Goal: Task Accomplishment & Management: Use online tool/utility

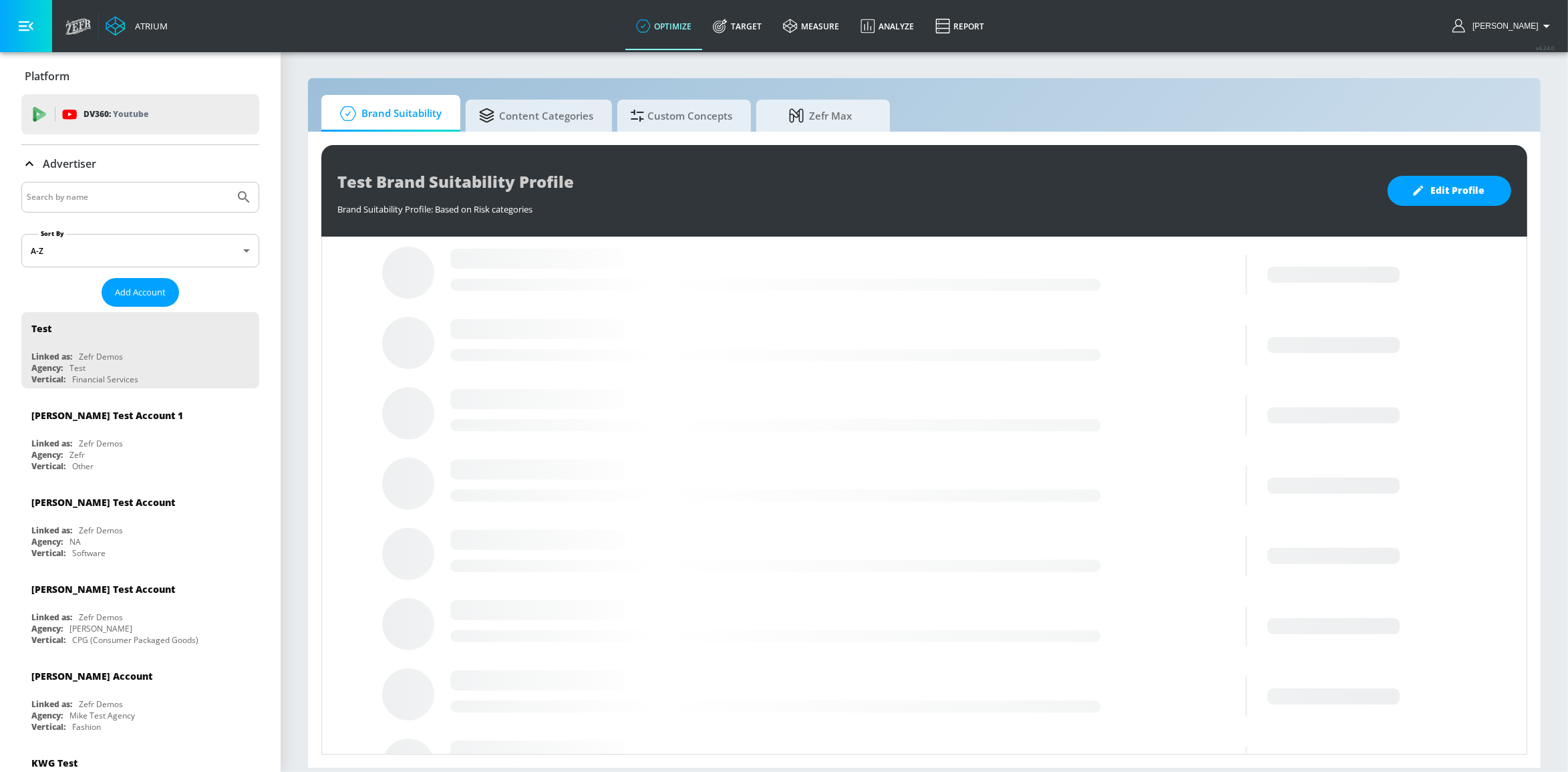
click at [132, 205] on input "Search by name" at bounding box center [127, 197] width 203 height 17
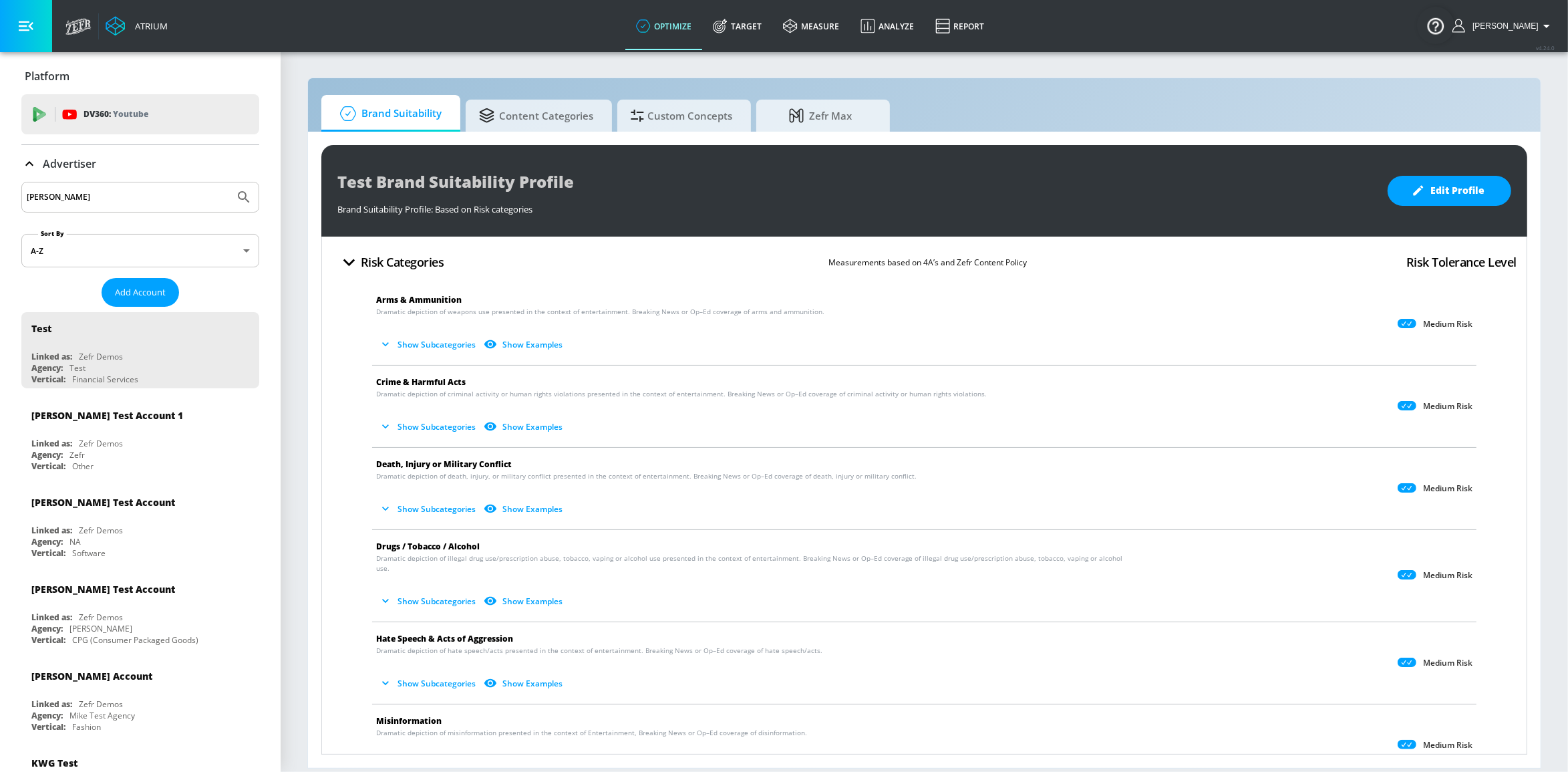
type input "justin"
click at [229, 183] on button "Submit Search" at bounding box center [243, 197] width 29 height 29
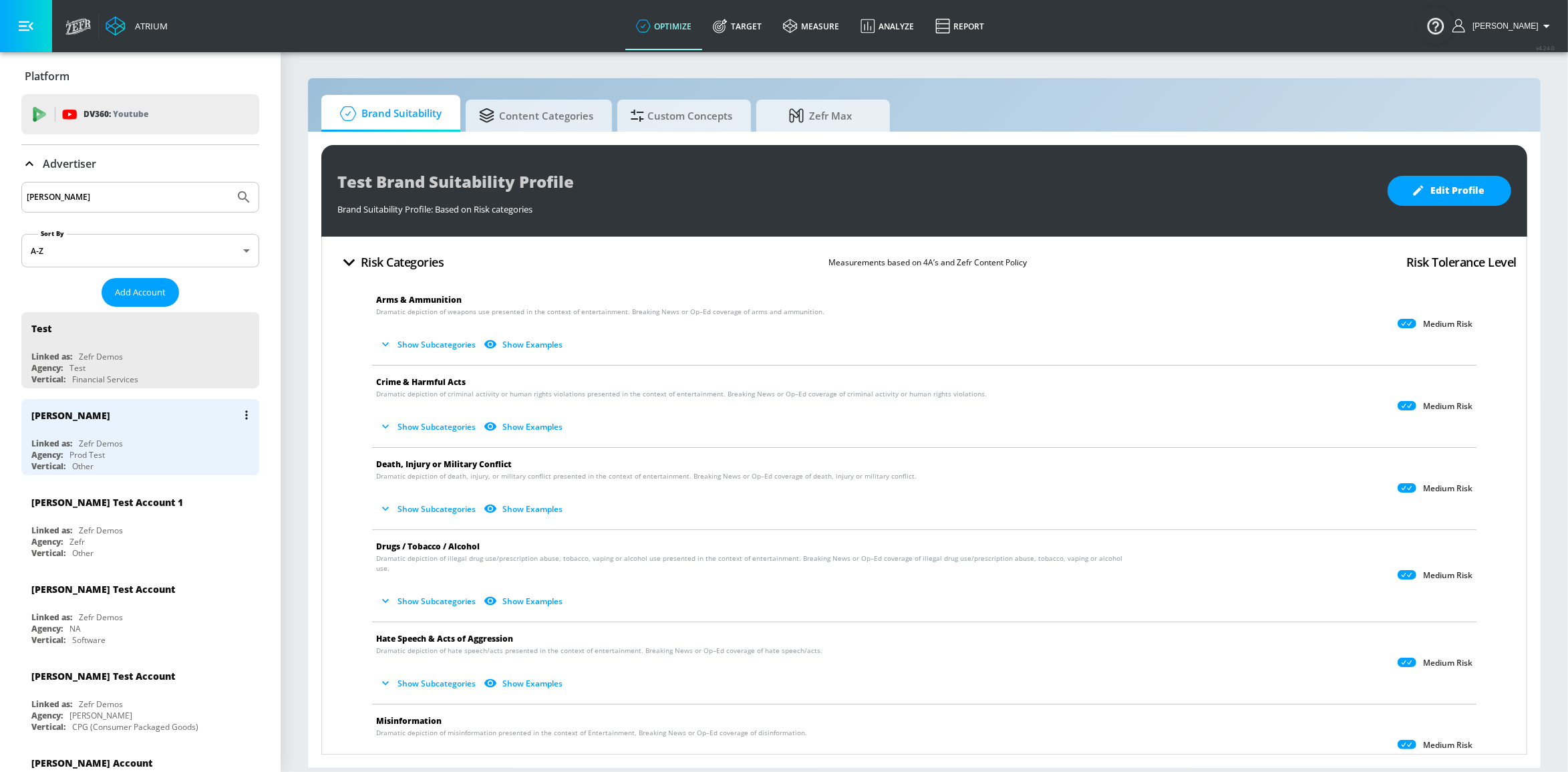
click at [154, 440] on div "Linked as: Zefr Demos" at bounding box center [144, 443] width 225 height 11
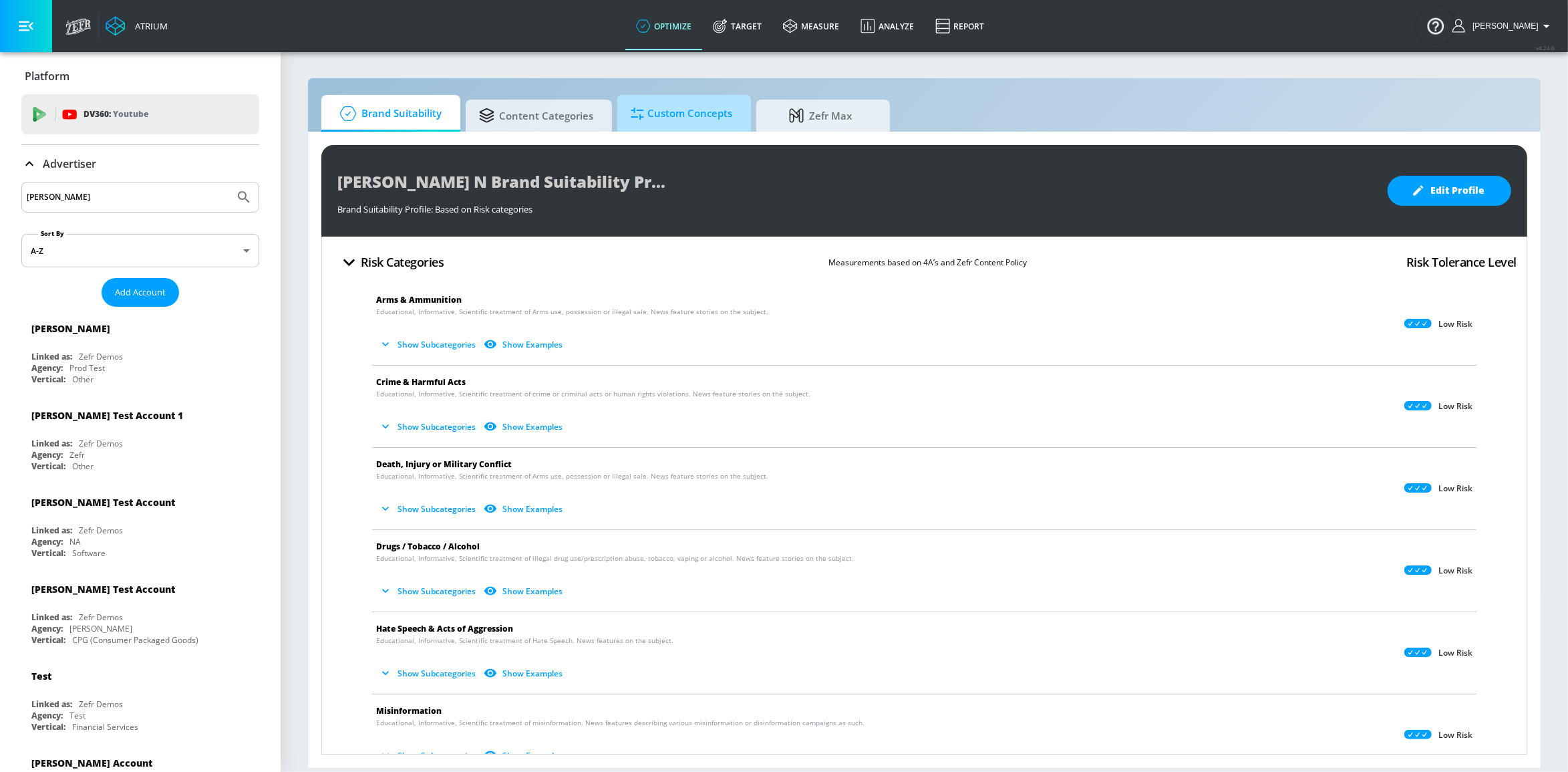
click at [677, 122] on span "Custom Concepts" at bounding box center [682, 113] width 102 height 32
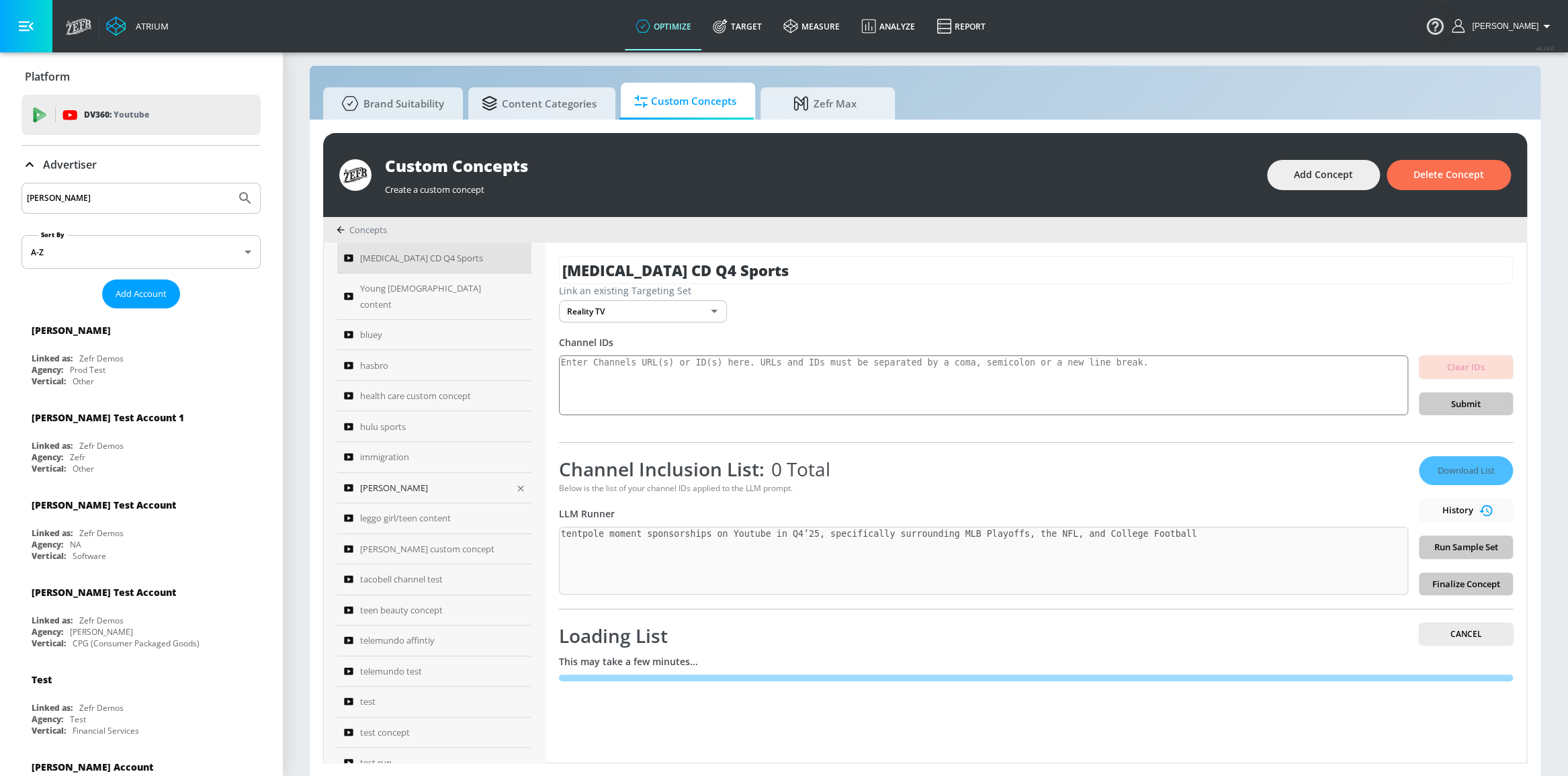
scroll to position [369, 0]
click at [417, 629] on span "telemundo affintiy" at bounding box center [397, 637] width 75 height 16
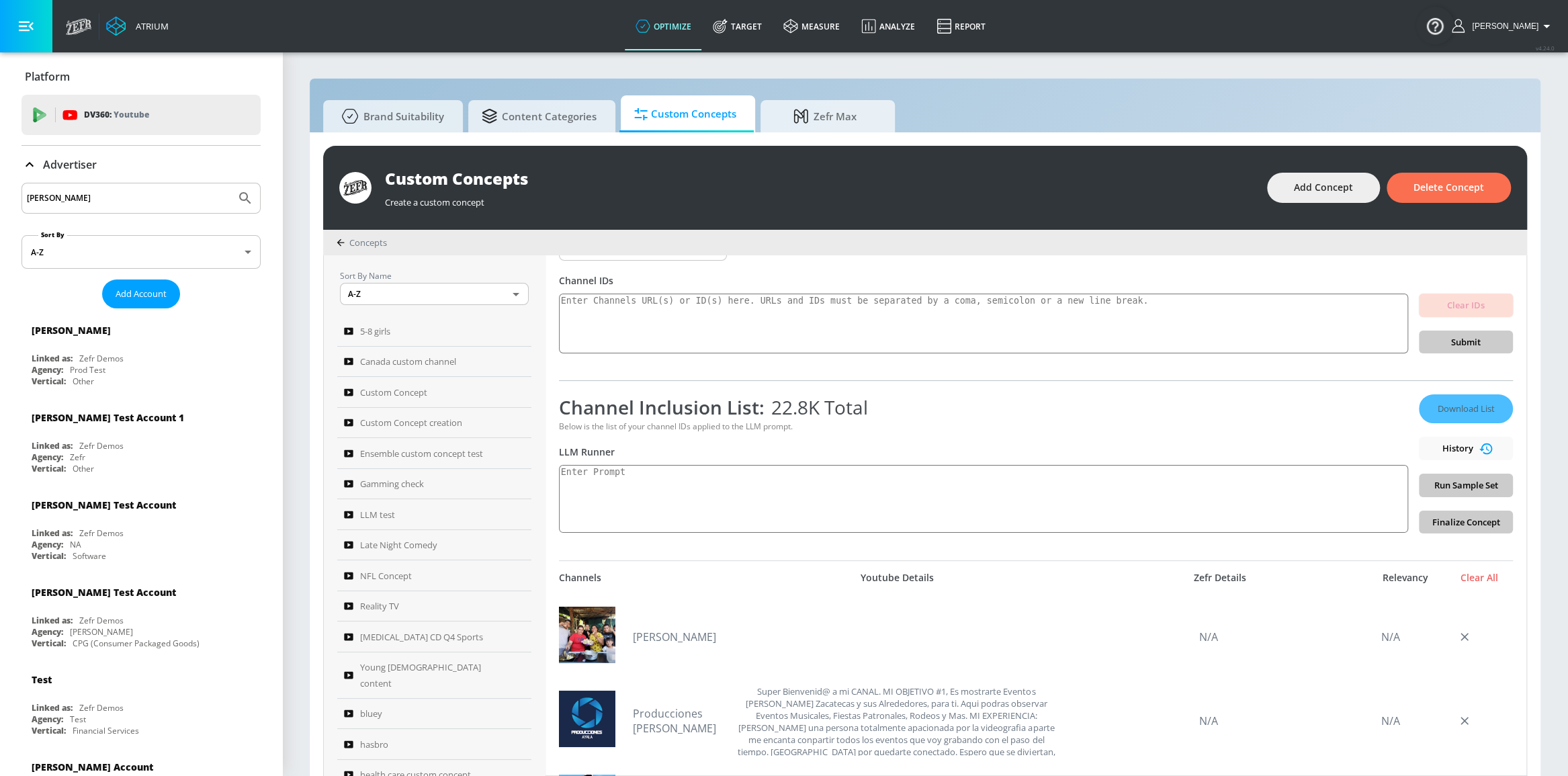
scroll to position [122, 0]
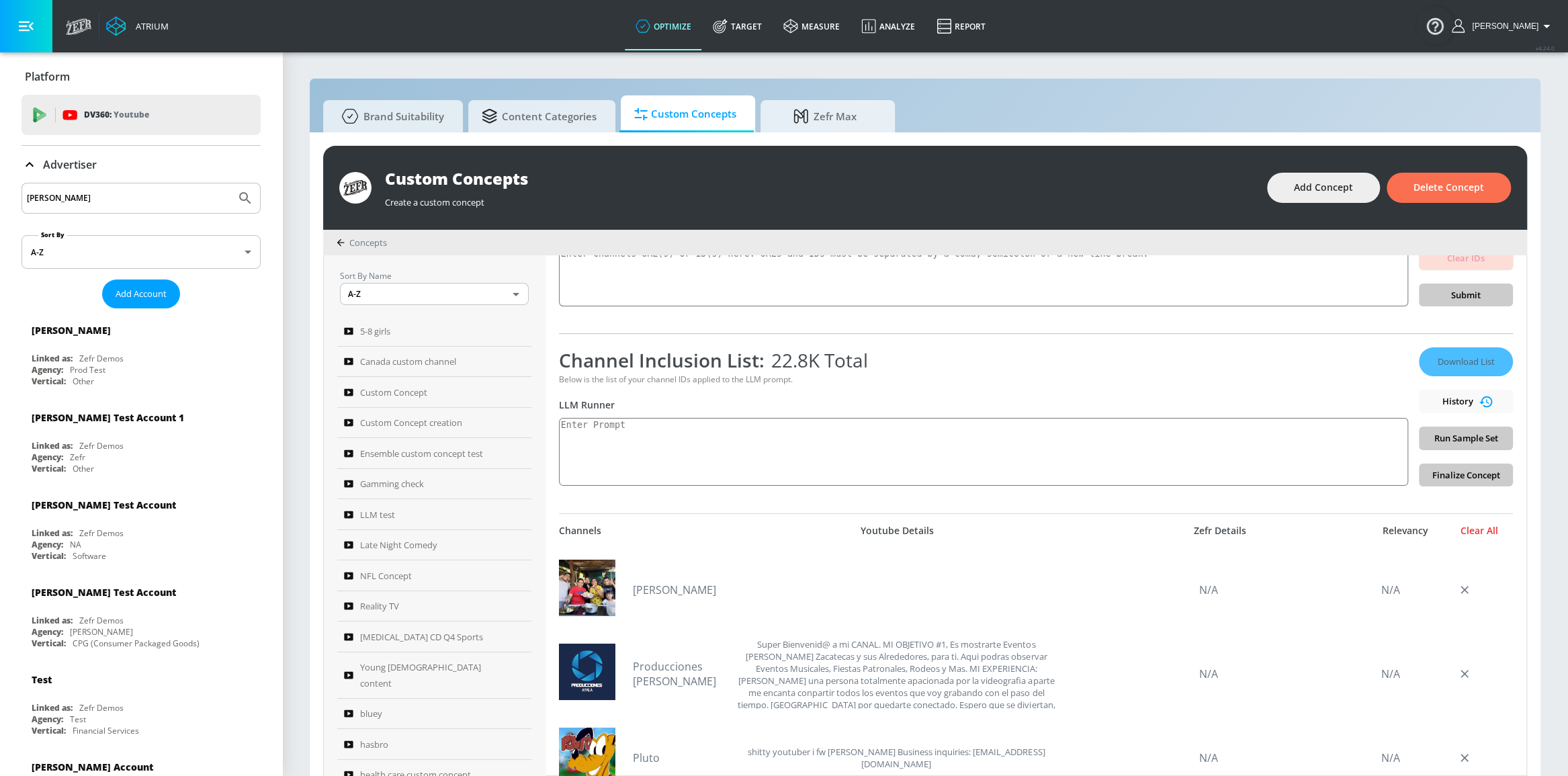
click at [1456, 533] on div "Clear All" at bounding box center [1479, 531] width 67 height 12
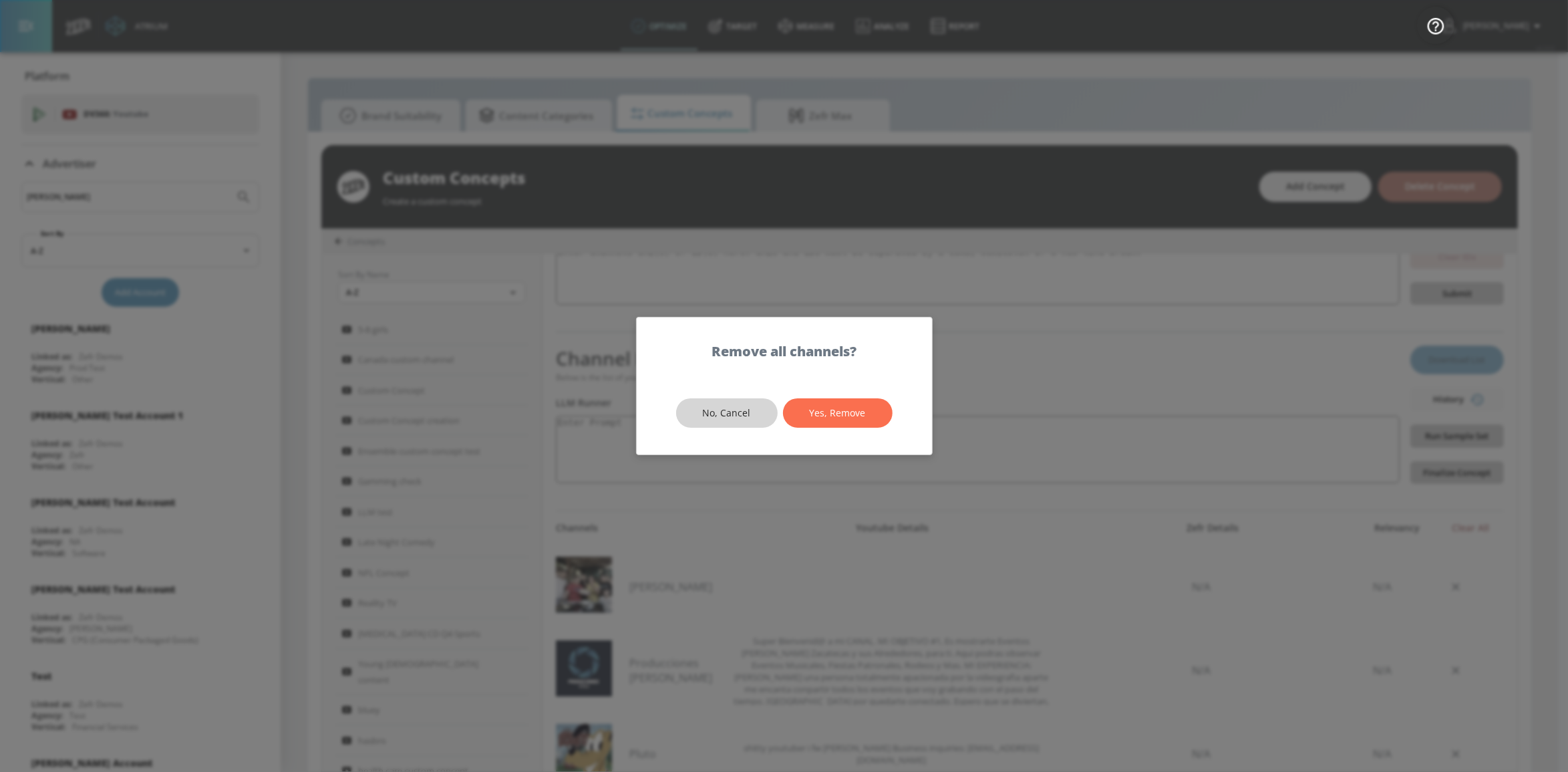
click at [737, 417] on span "No, Cancel" at bounding box center [727, 412] width 48 height 16
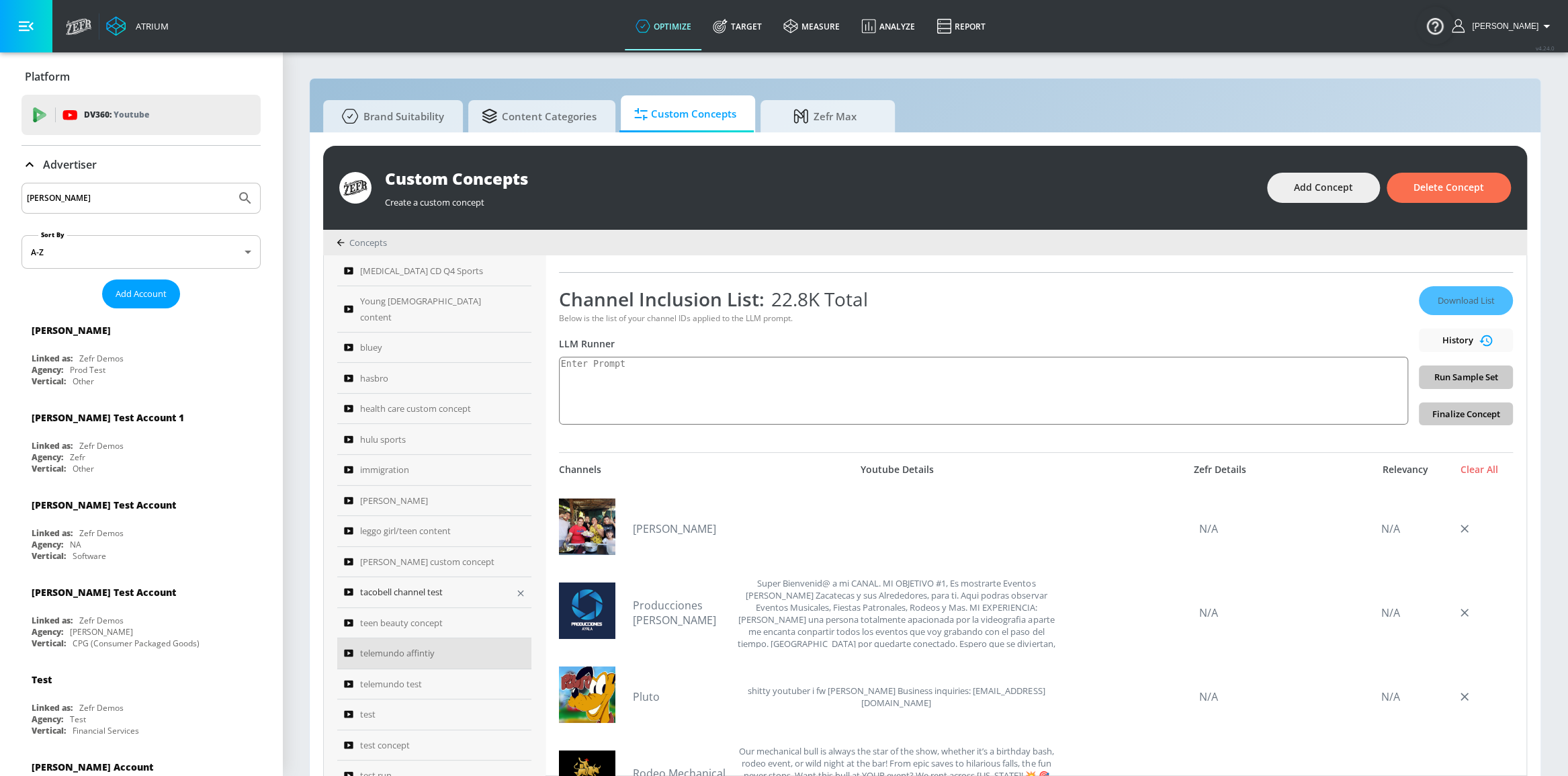
scroll to position [369, 0]
click at [409, 673] on span "telemundo test" at bounding box center [391, 681] width 62 height 16
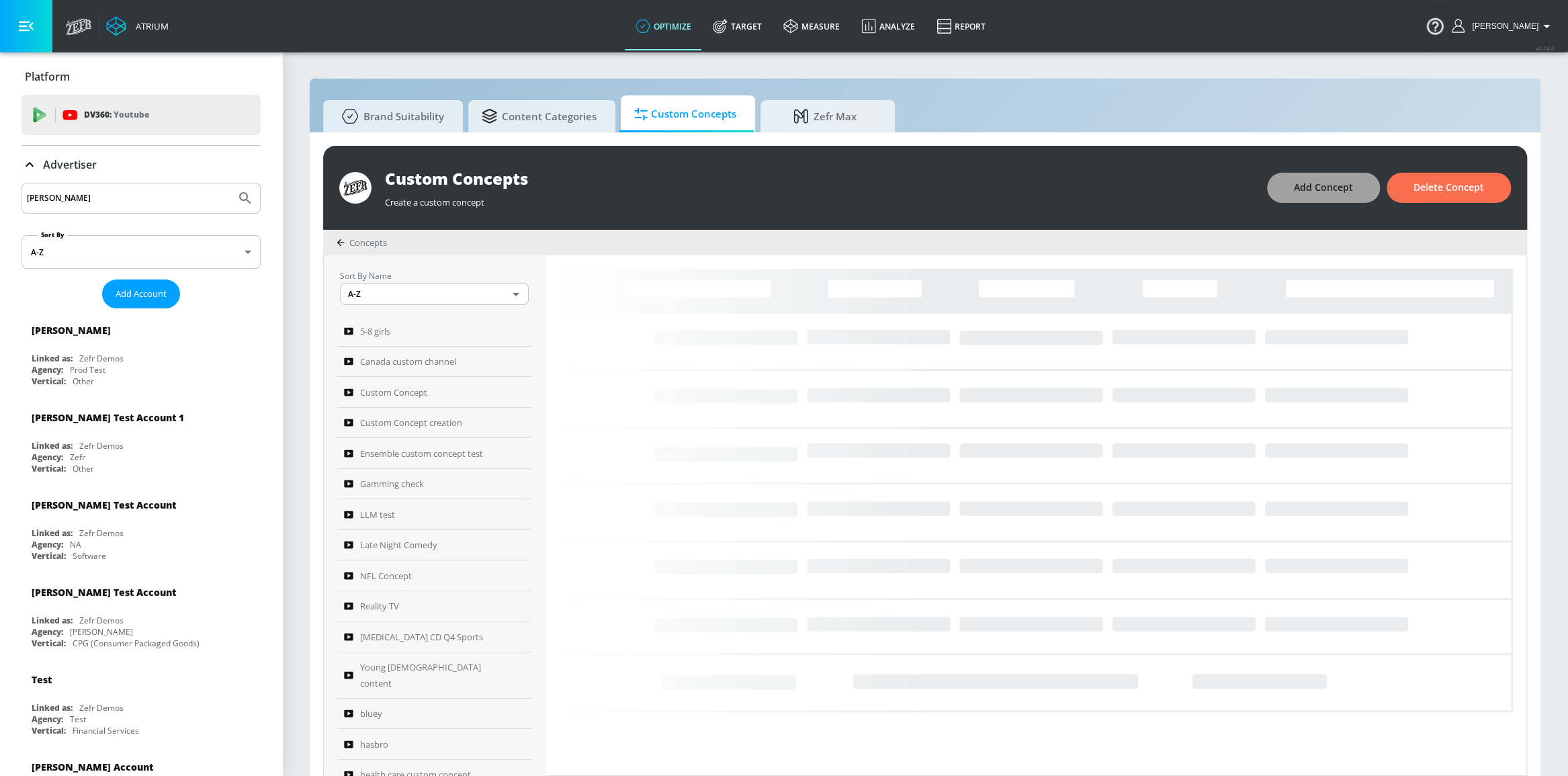
click at [1289, 189] on button "Add Concept" at bounding box center [1323, 188] width 113 height 30
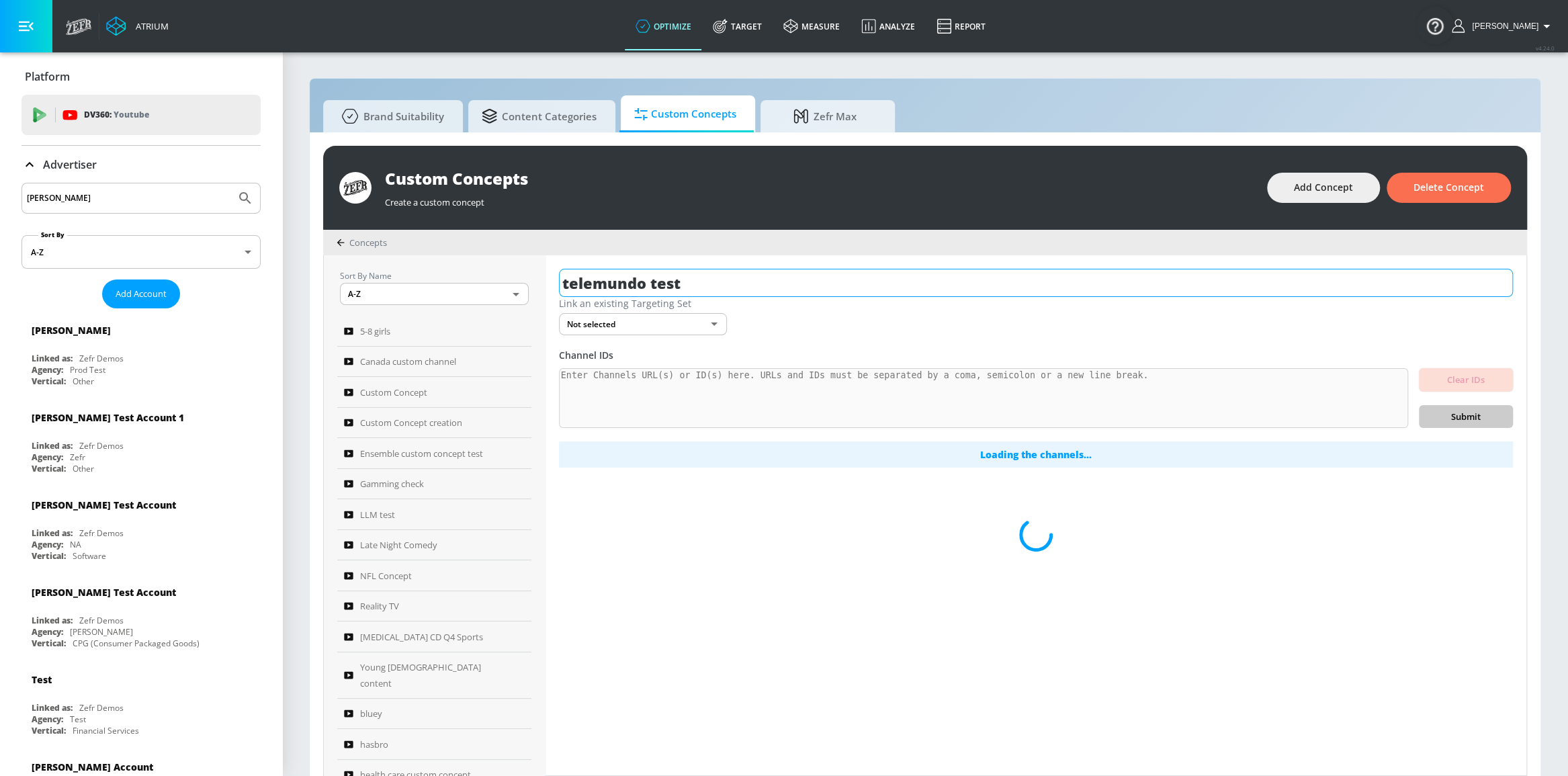
click at [722, 276] on input "telemundo test" at bounding box center [1035, 282] width 954 height 28
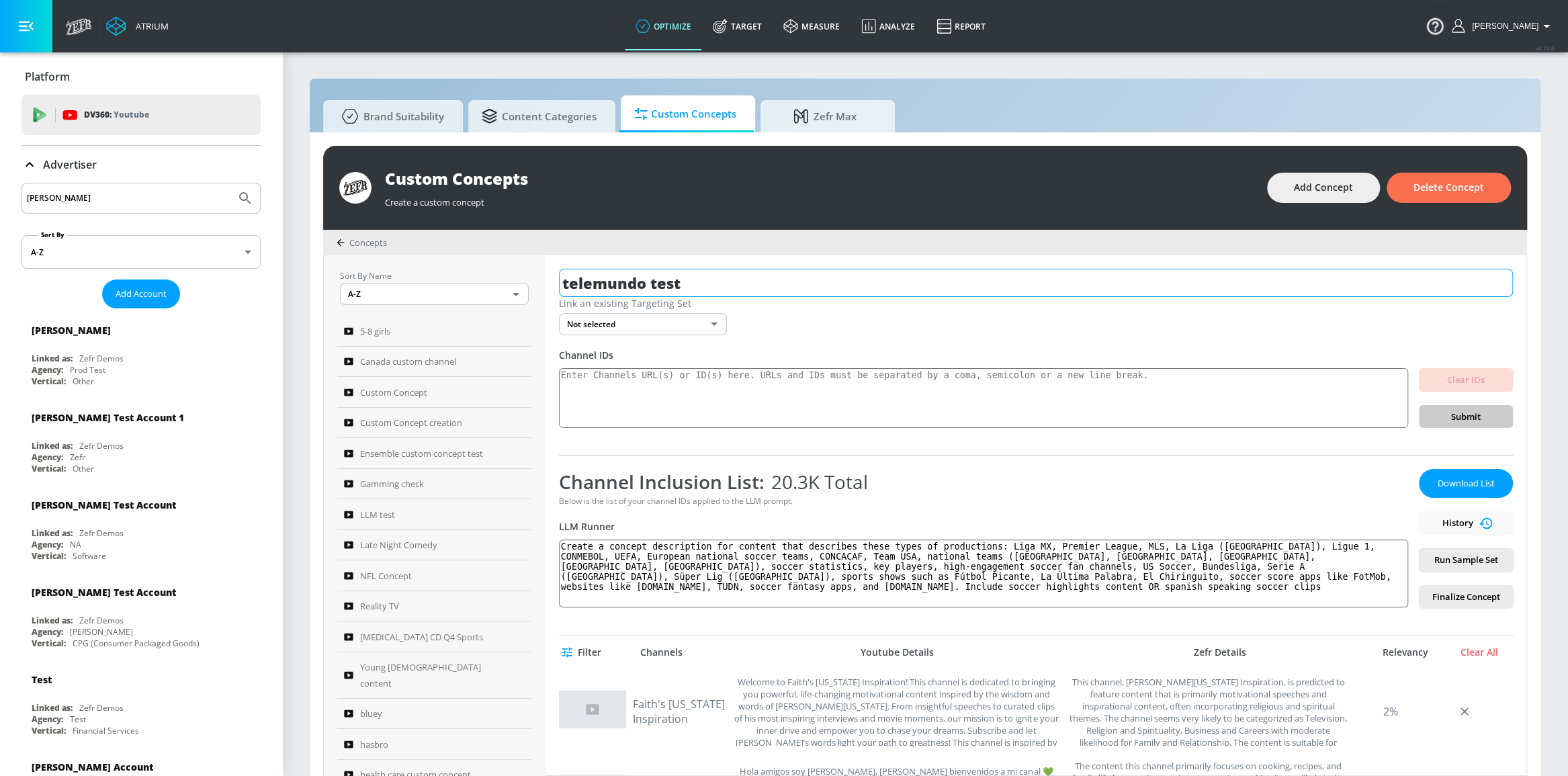
drag, startPoint x: 706, startPoint y: 279, endPoint x: 657, endPoint y: 282, distance: 49.1
click at [657, 282] on input "telemundo test" at bounding box center [1035, 282] width 954 height 28
type input "telemundo exclusion"
click at [754, 392] on textarea at bounding box center [983, 398] width 849 height 60
paste textarea "Placement url http://youtube.com/channel/UCcGTeLbnXnTrLQEVY3EjhOw http://youtub…"
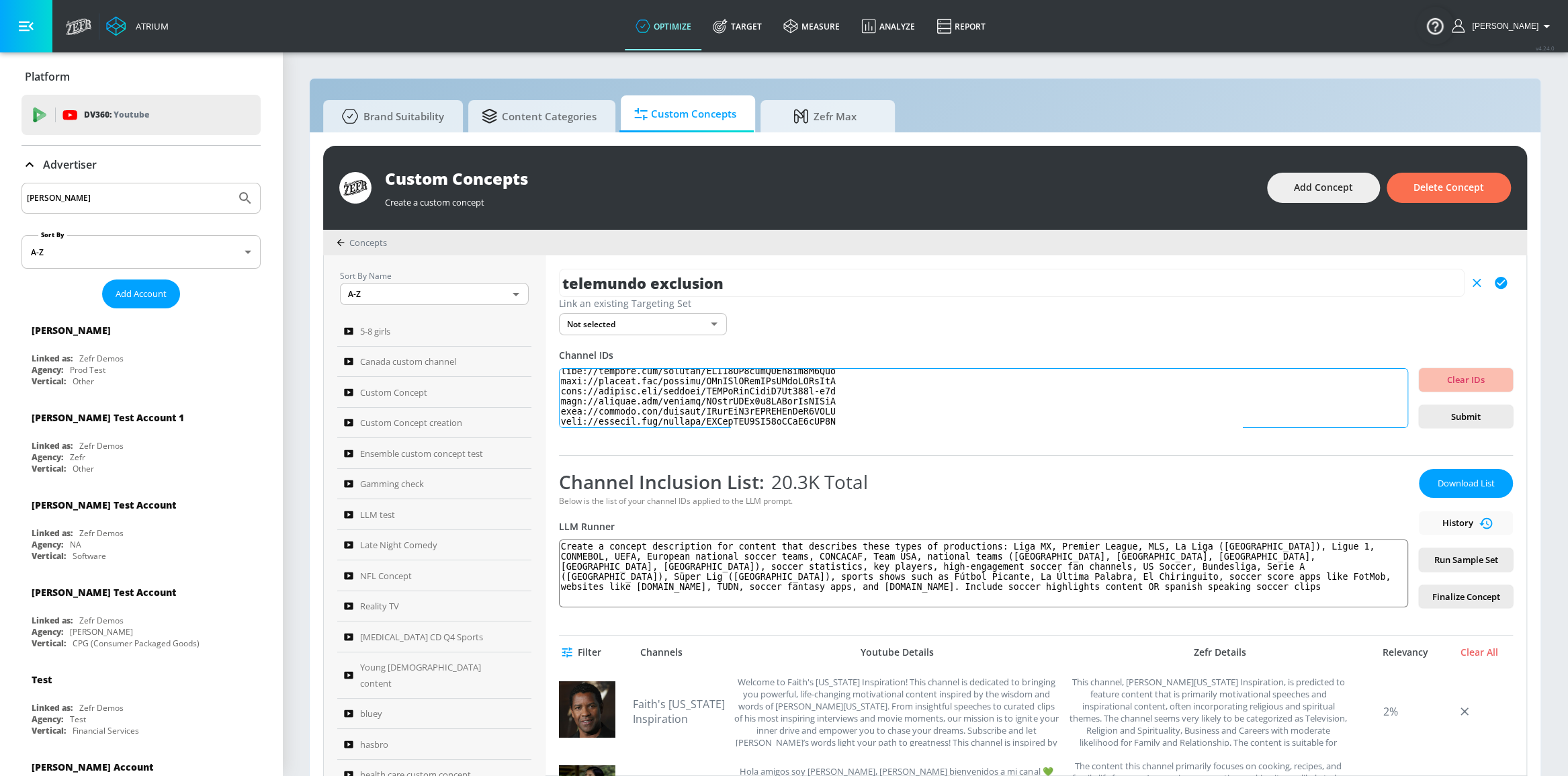
scroll to position [30784, 0]
type textarea "Placement url http://youtube.com/channel/UCcGTeLbnXnTrLQEVY3EjhOw http://youtub…"
click at [1433, 420] on span "Submit" at bounding box center [1466, 416] width 73 height 15
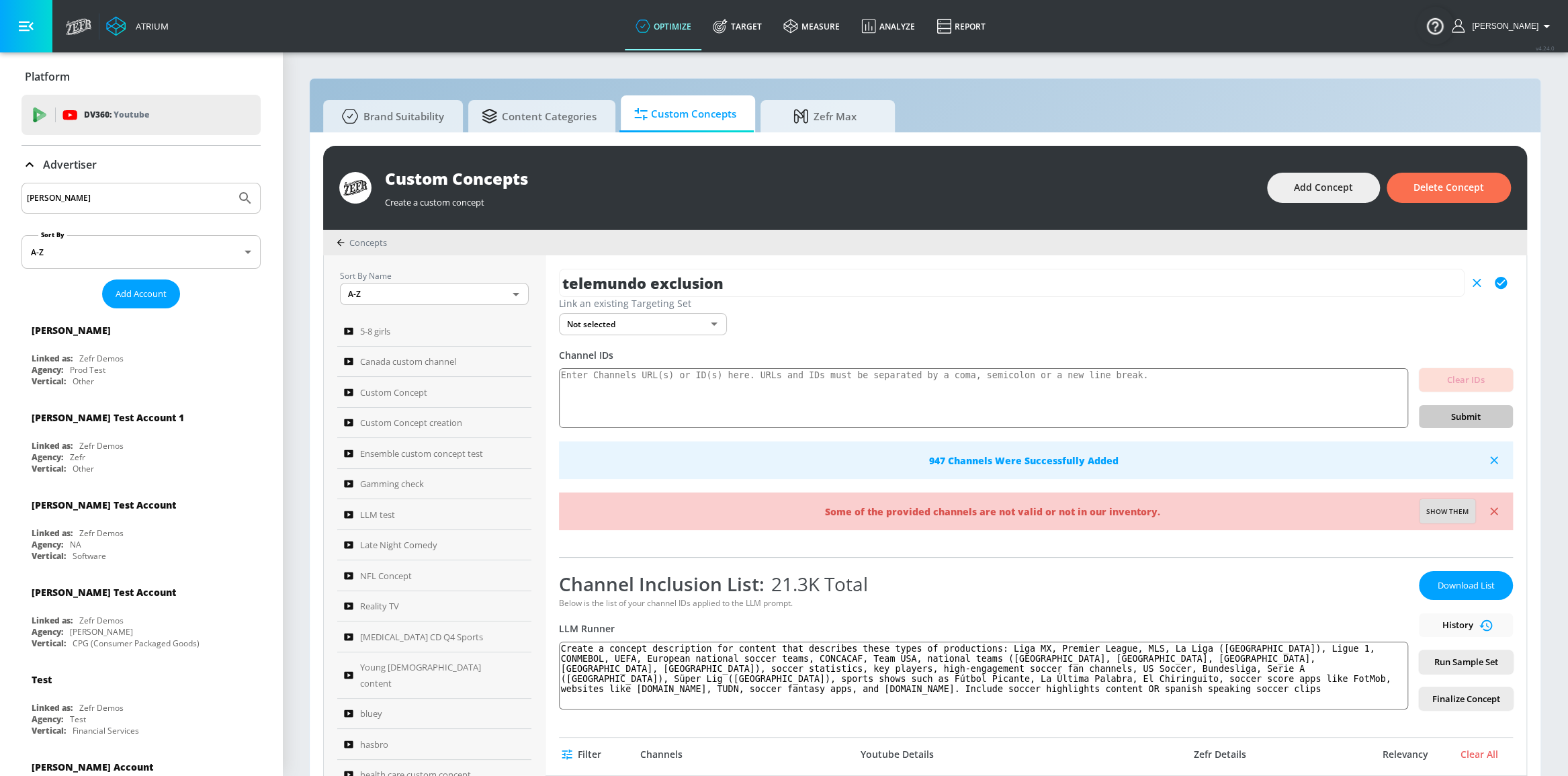
scroll to position [60, 0]
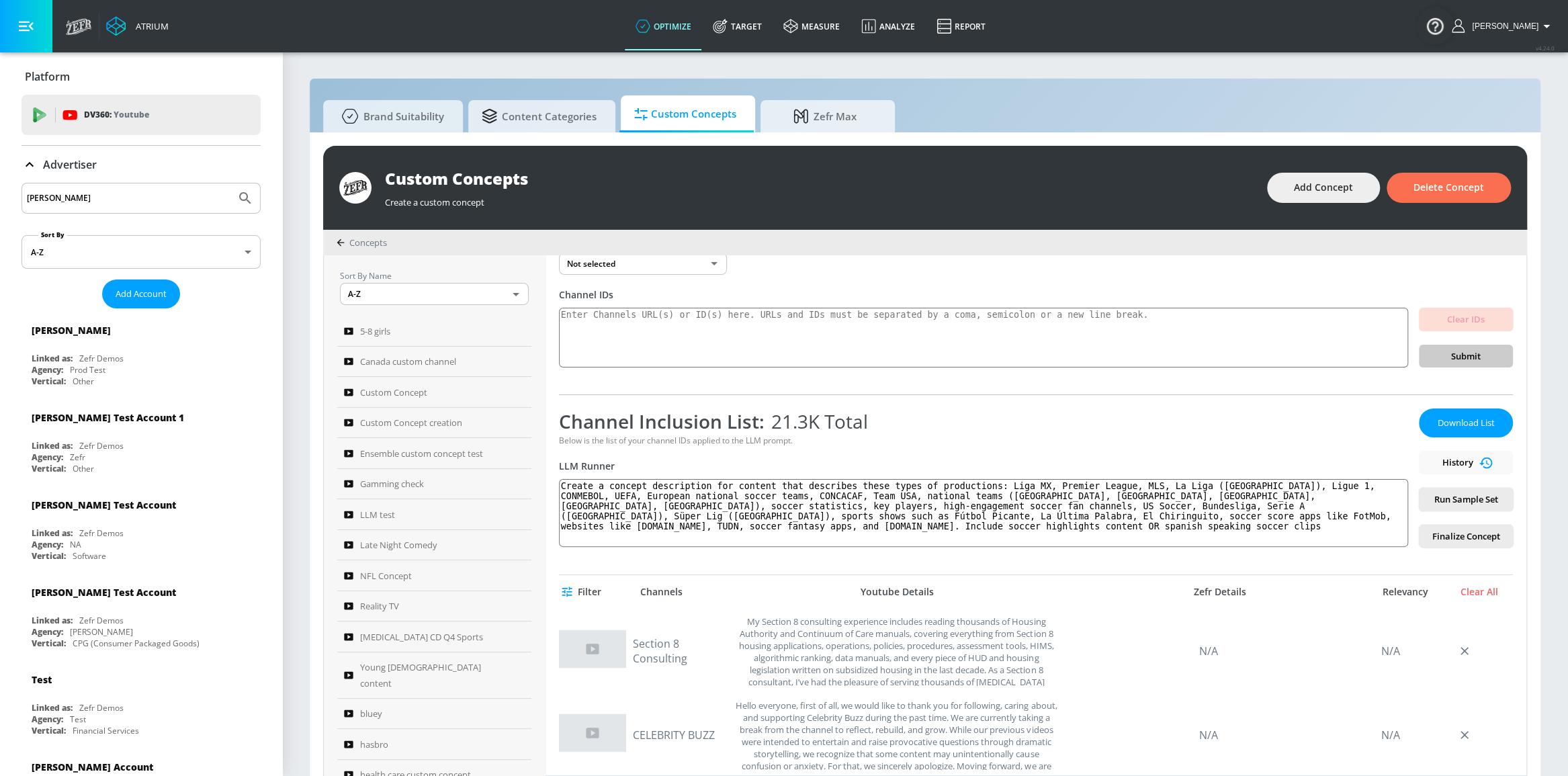
click at [1492, 399] on div "Channel Inclusion List: 21.3K Total Below is the list of your channel IDs appli…" at bounding box center [1035, 471] width 954 height 153
click at [1140, 517] on textarea "Create a concept description for content that describes these types of producti…" at bounding box center [983, 513] width 849 height 68
click at [1308, 186] on span "Add Concept" at bounding box center [1323, 187] width 59 height 17
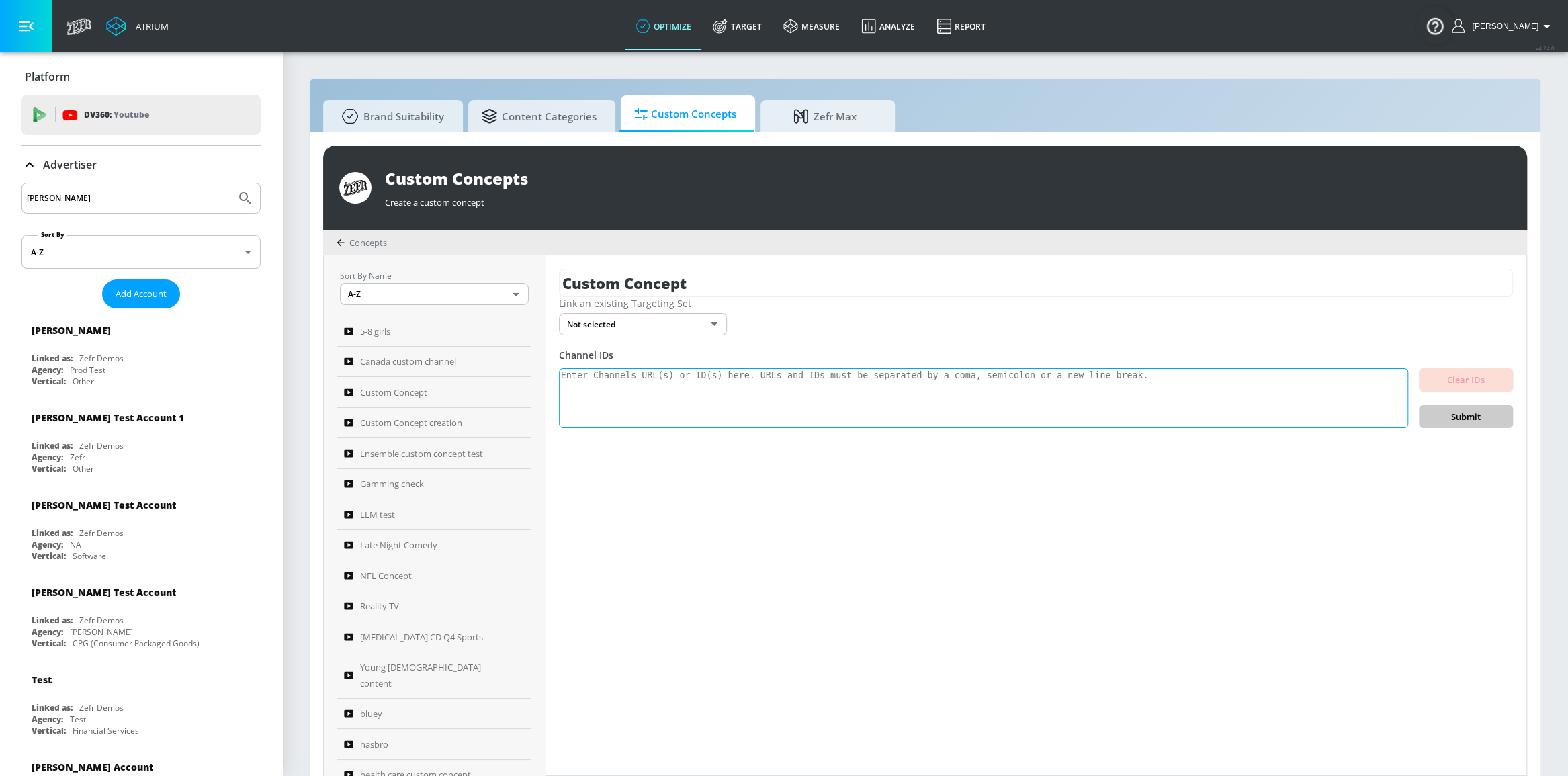
click at [798, 386] on textarea at bounding box center [983, 398] width 849 height 60
paste textarea "Create a concept description for content that describes these types of producti…"
type textarea "Create a concept description for content that describes these types of producti…"
click at [718, 383] on textarea at bounding box center [983, 398] width 849 height 60
paste textarea "Placement url http://youtube.com/channel/UCcGTeLbnXnTrLQEVY3EjhOw http://youtub…"
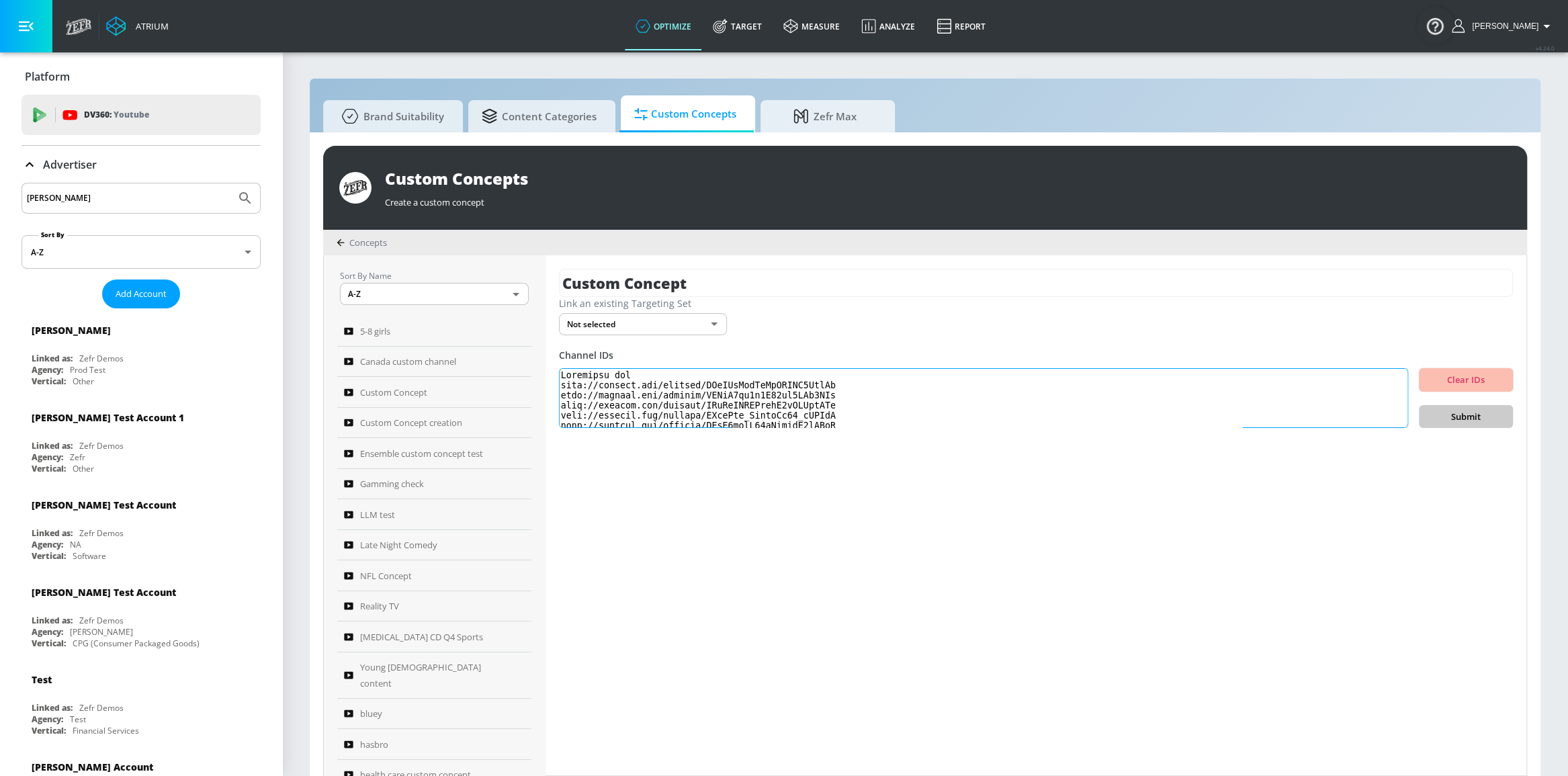
scroll to position [30825, 0]
type textarea "Placement url http://youtube.com/channel/UCcGTeLbnXnTrLQEVY3EjhOw http://youtub…"
click at [1451, 415] on span "Submit" at bounding box center [1466, 416] width 73 height 15
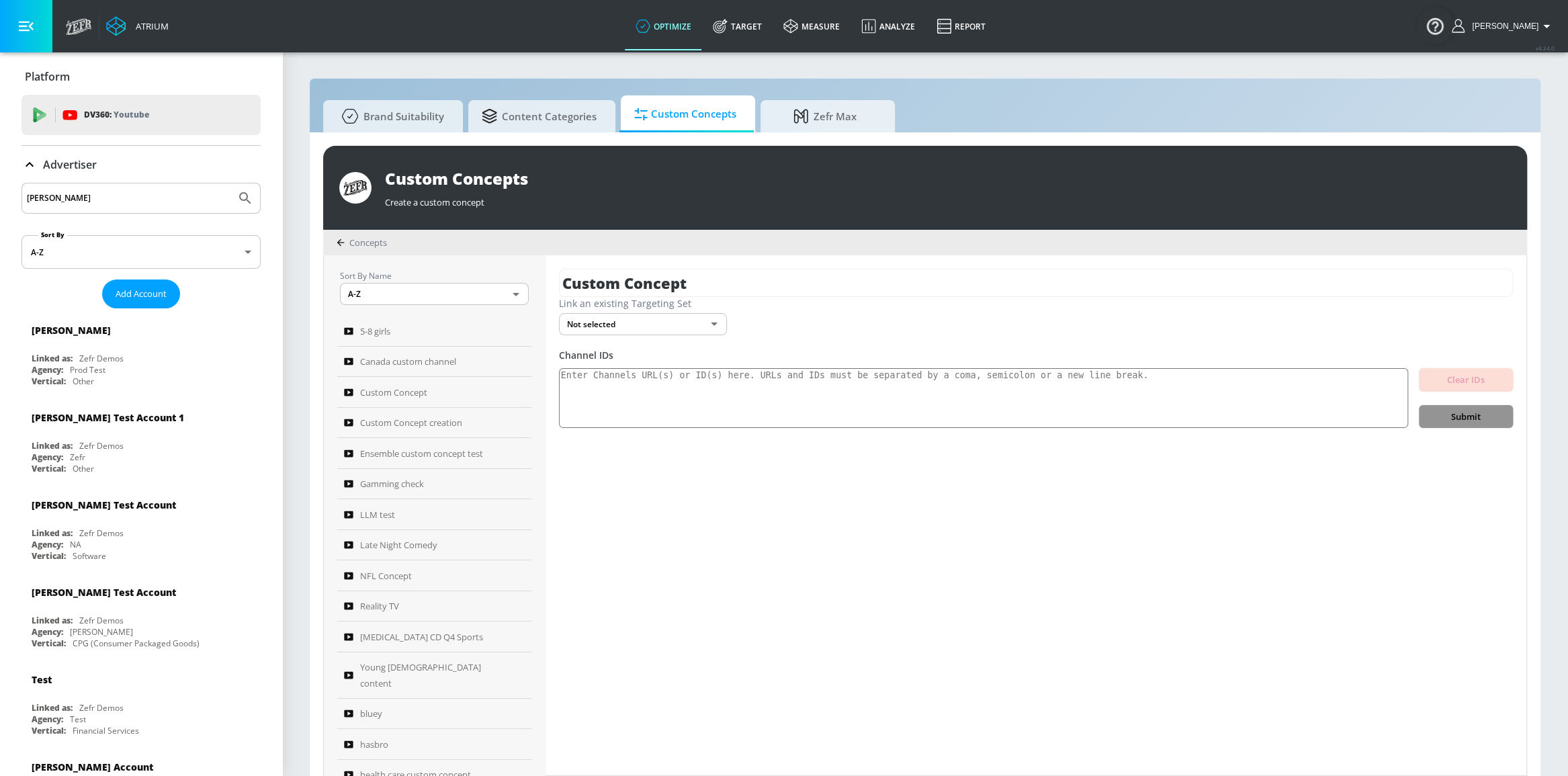
scroll to position [0, 0]
click at [772, 385] on textarea at bounding box center [983, 398] width 849 height 60
paste textarea "Placement url http://youtube.com/channel/UCcGTeLbnXnTrLQEVY3EjhOw http://youtub…"
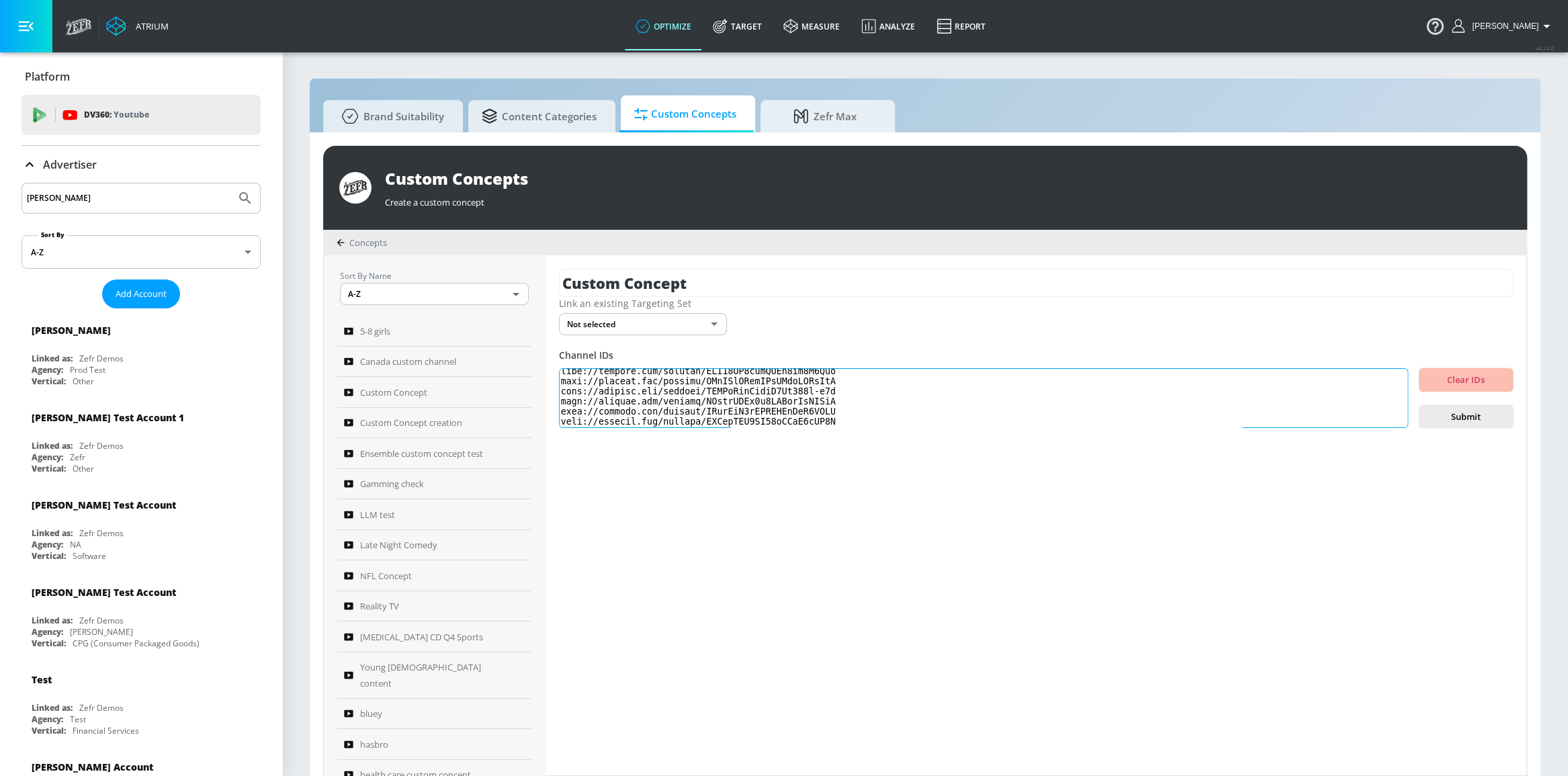
scroll to position [29908, 0]
type textarea "Placement url http://youtube.com/channel/UCcGTeLbnXnTrLQEVY3EjhOw http://youtub…"
click at [703, 276] on input "Custom Concept" at bounding box center [1035, 282] width 954 height 28
drag, startPoint x: 706, startPoint y: 279, endPoint x: 532, endPoint y: 287, distance: 174.2
click at [539, 287] on div "Sort By Name A-Z ASC ​ 5-8 girls Canada custom channel Custom Concept Custom Co…" at bounding box center [925, 515] width 1202 height 520
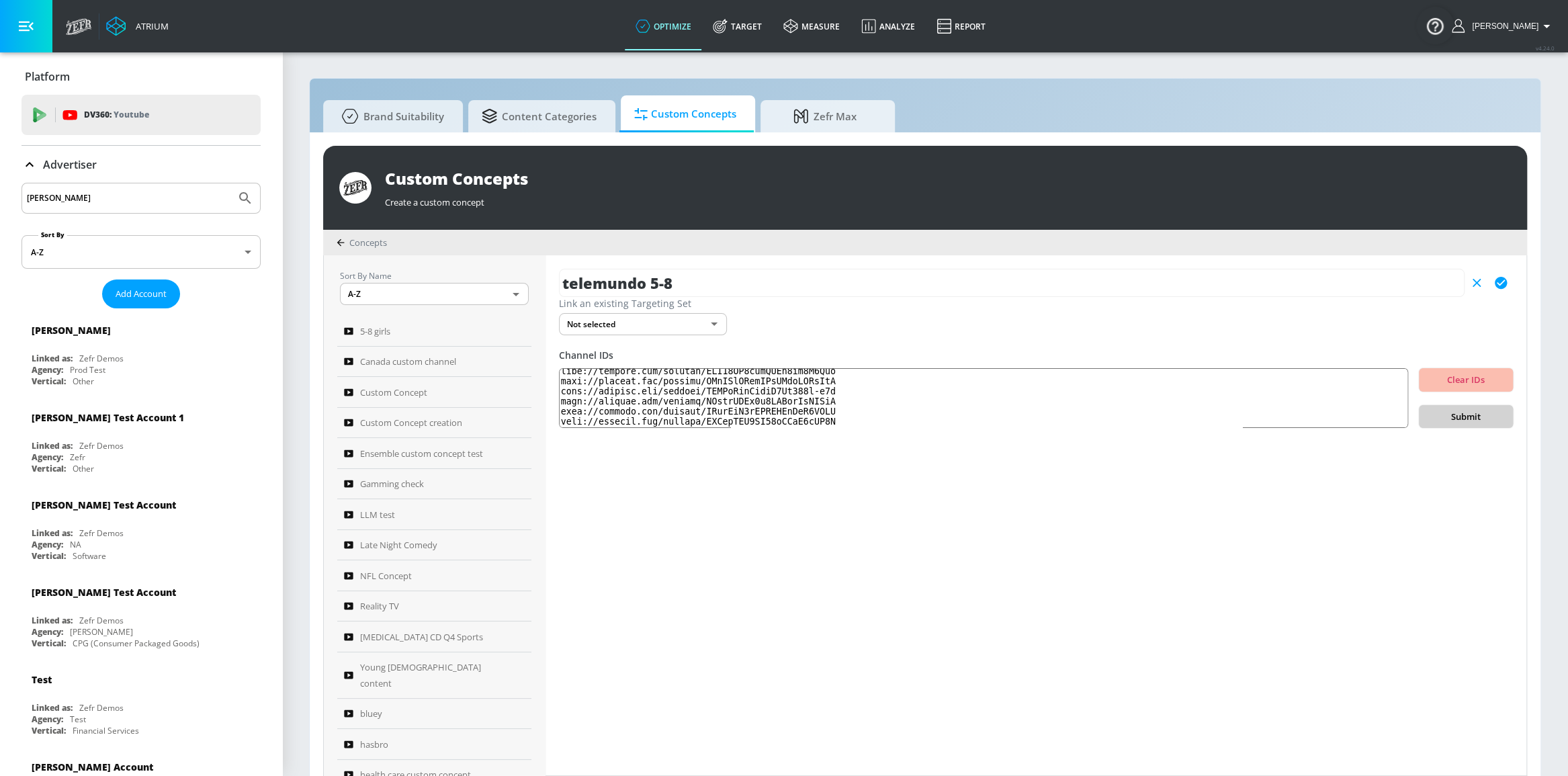
type input "telemundo 5-8"
click at [1486, 410] on span "Submit" at bounding box center [1466, 416] width 73 height 15
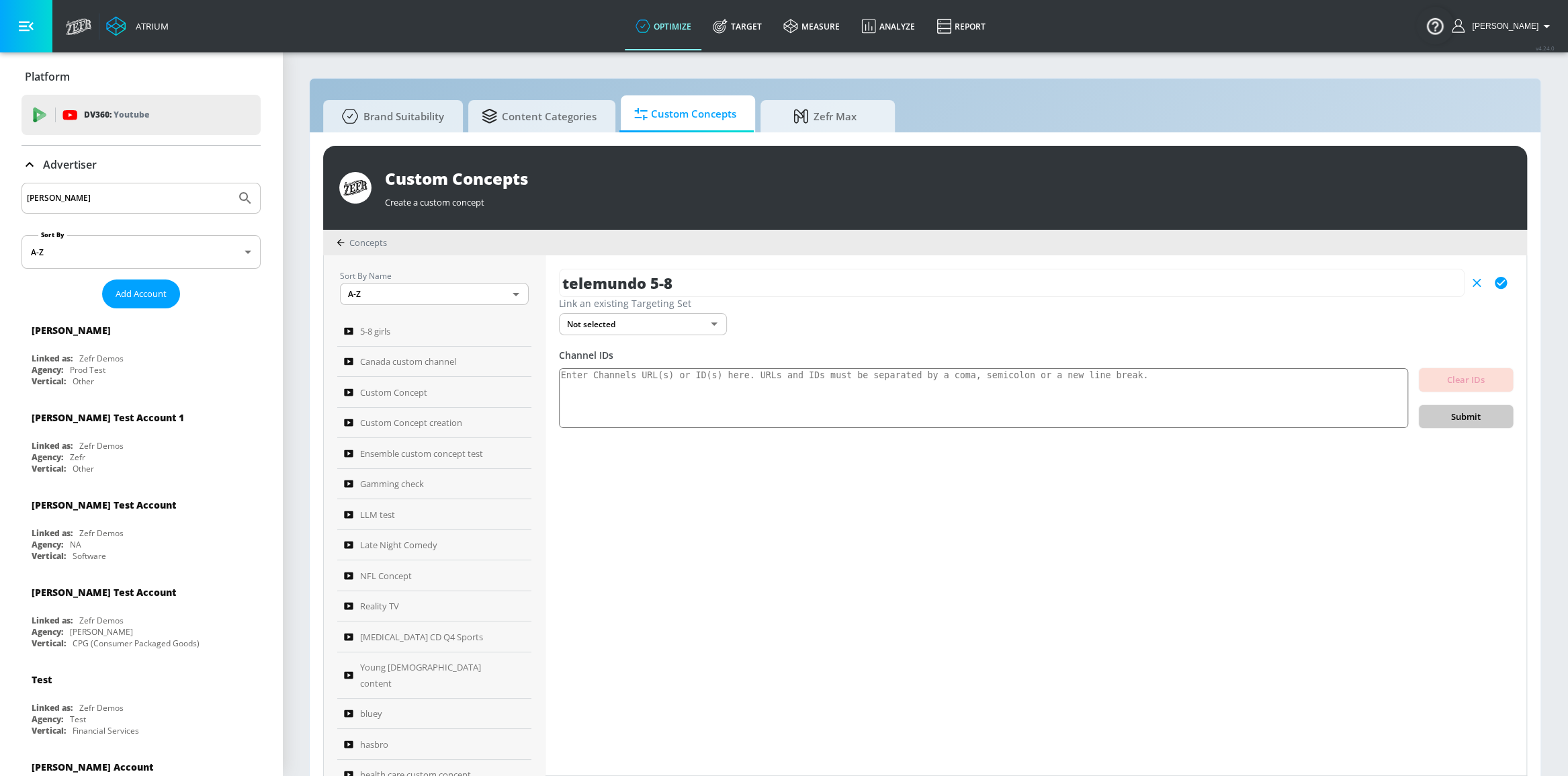
scroll to position [0, 0]
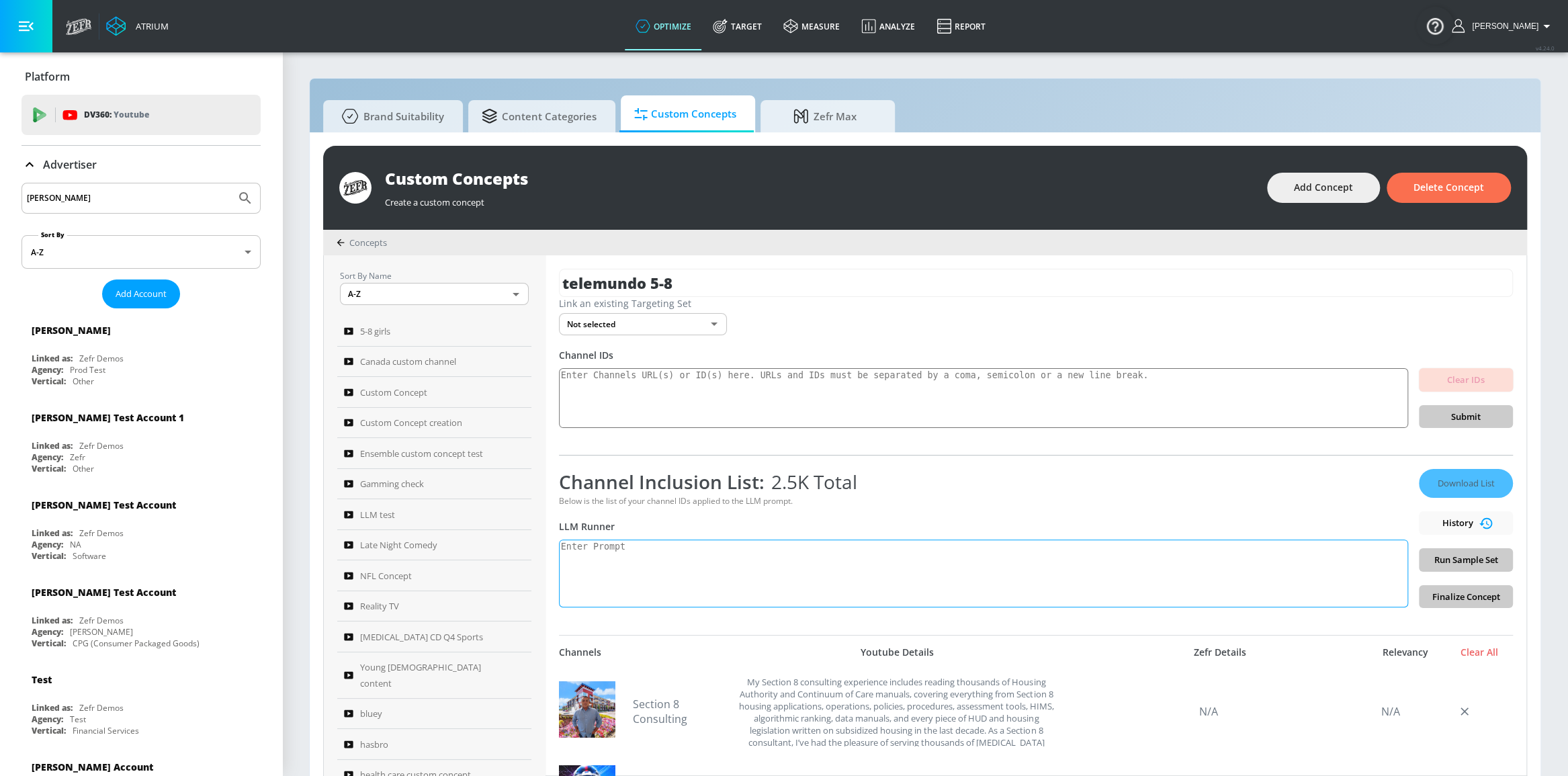
click at [823, 559] on textarea at bounding box center [983, 573] width 849 height 68
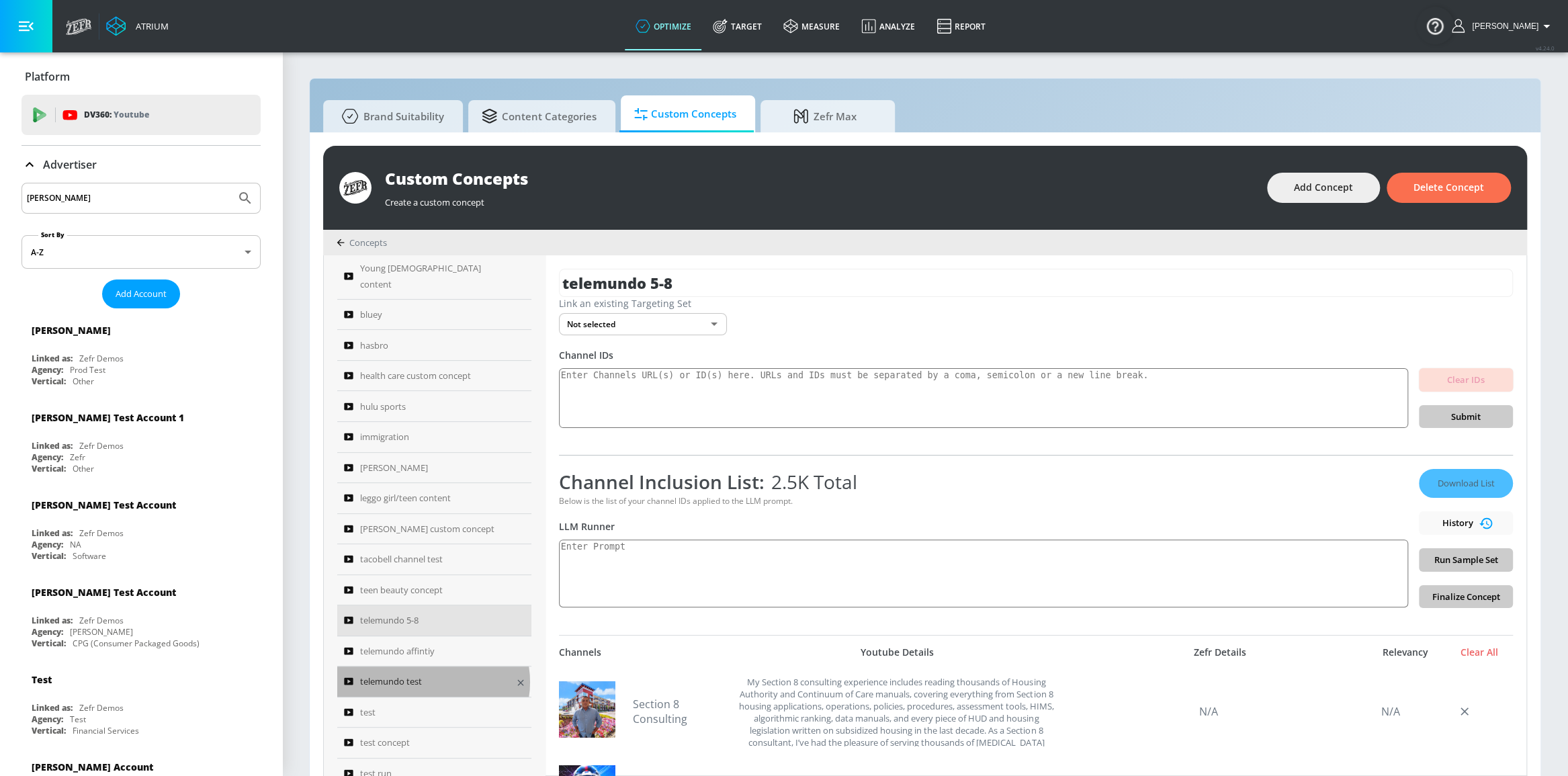
click at [430, 673] on div "telemundo test" at bounding box center [425, 681] width 163 height 16
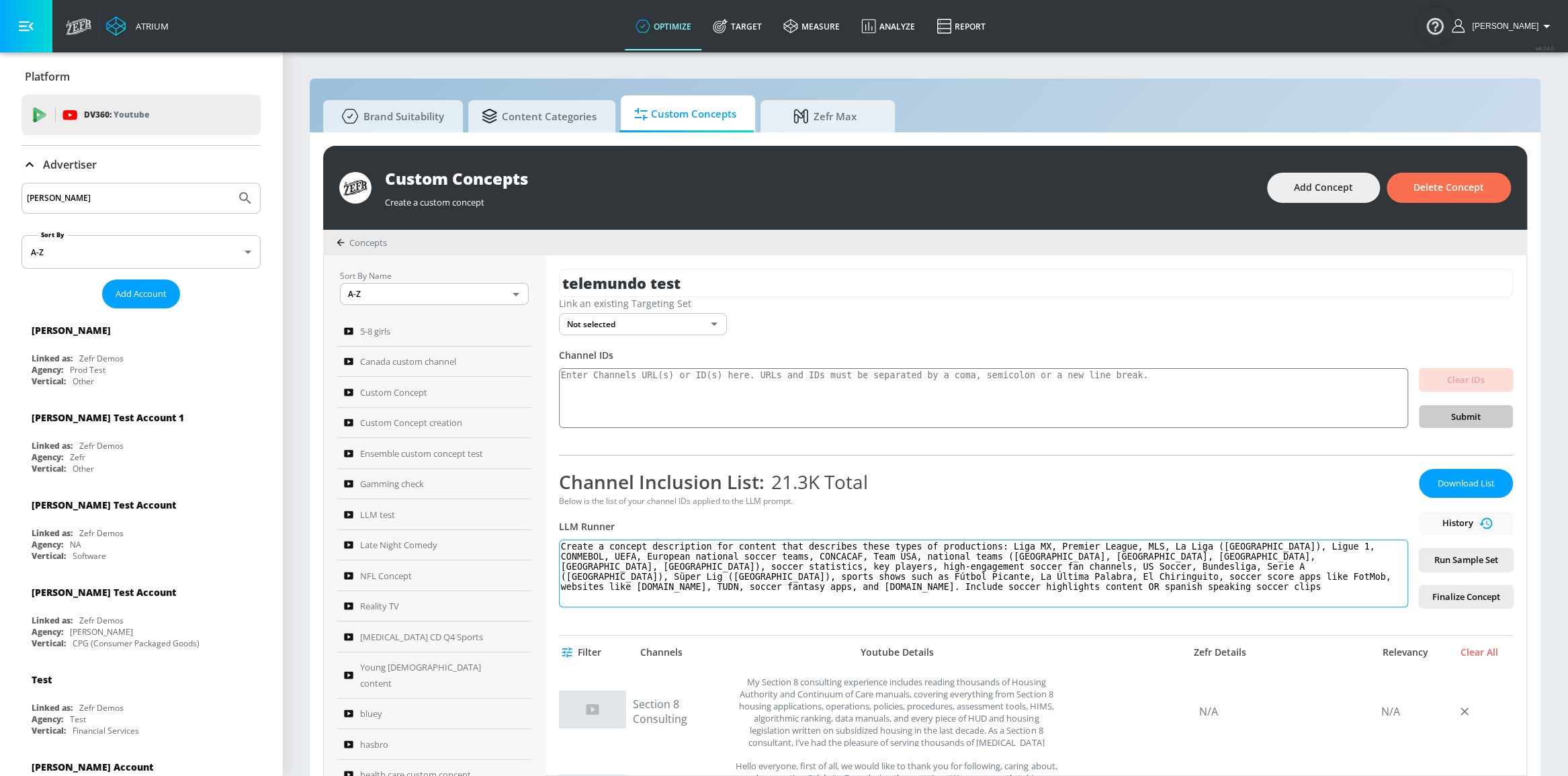
click at [778, 565] on textarea "Create a concept description for content that describes these types of producti…" at bounding box center [983, 573] width 849 height 68
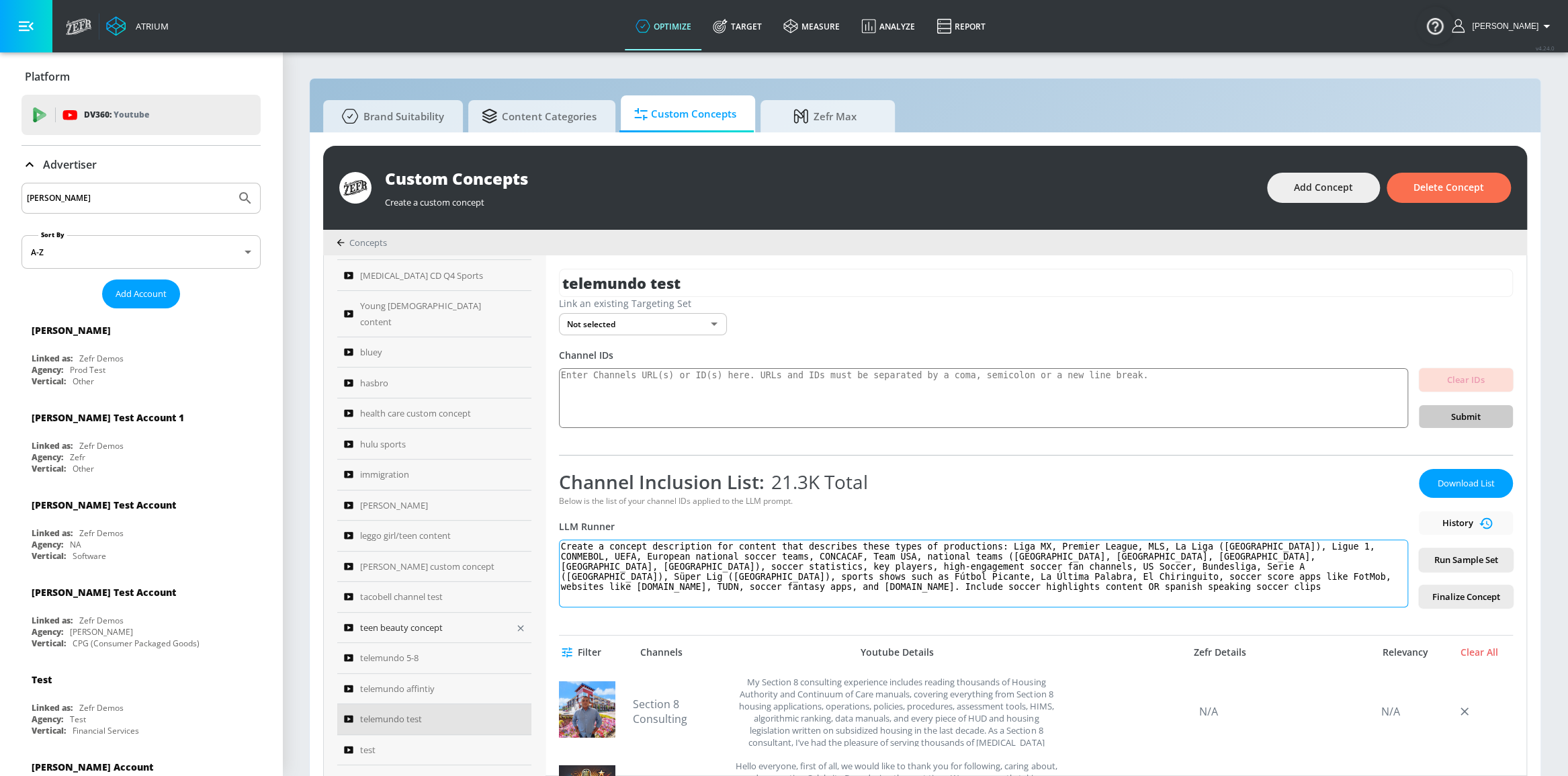
scroll to position [366, 0]
click at [424, 645] on div "telemundo 5-8" at bounding box center [425, 653] width 163 height 16
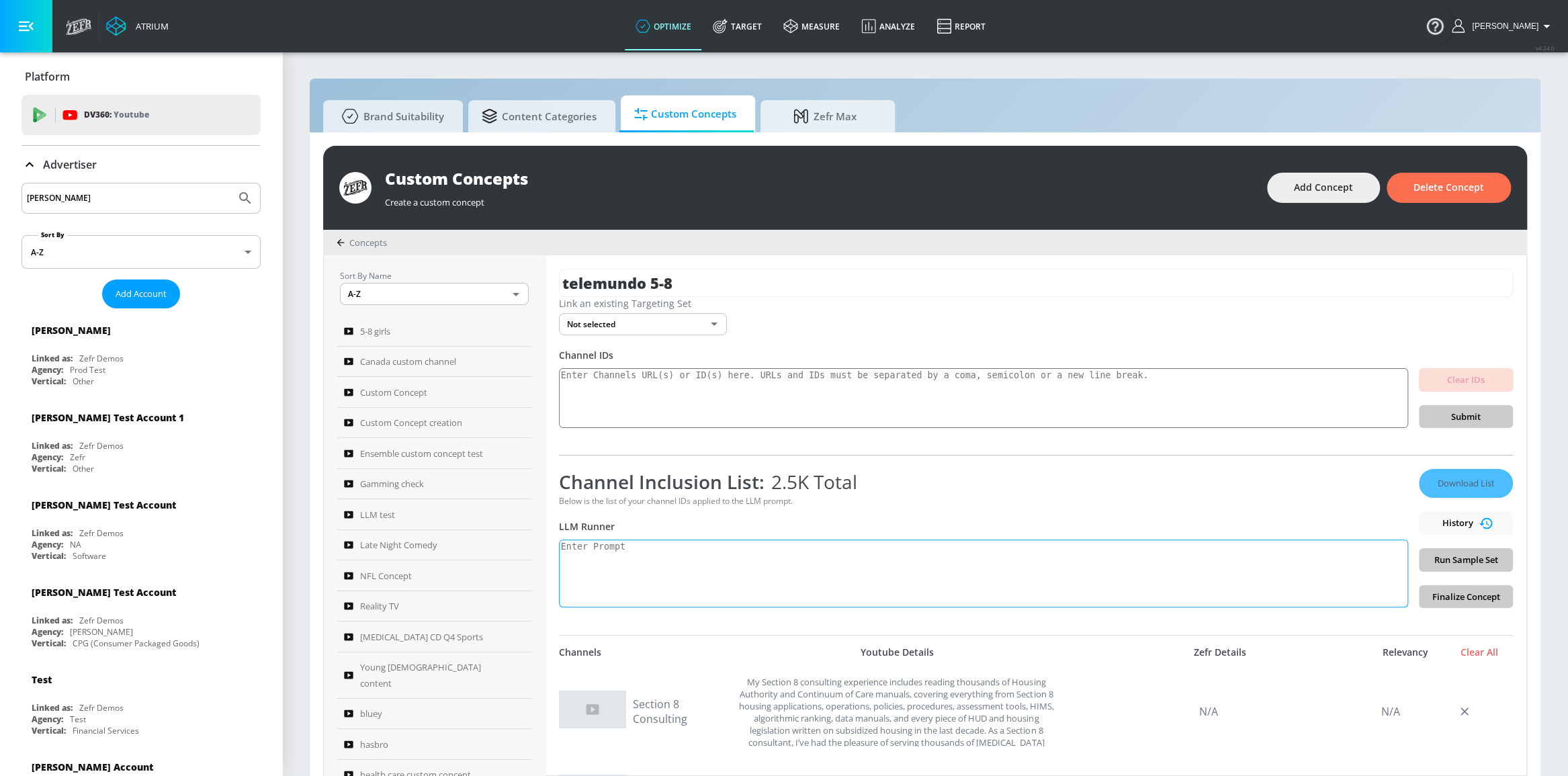
click at [739, 577] on textarea at bounding box center [983, 573] width 849 height 68
paste textarea "Create a concept description for content that describes these types of producti…"
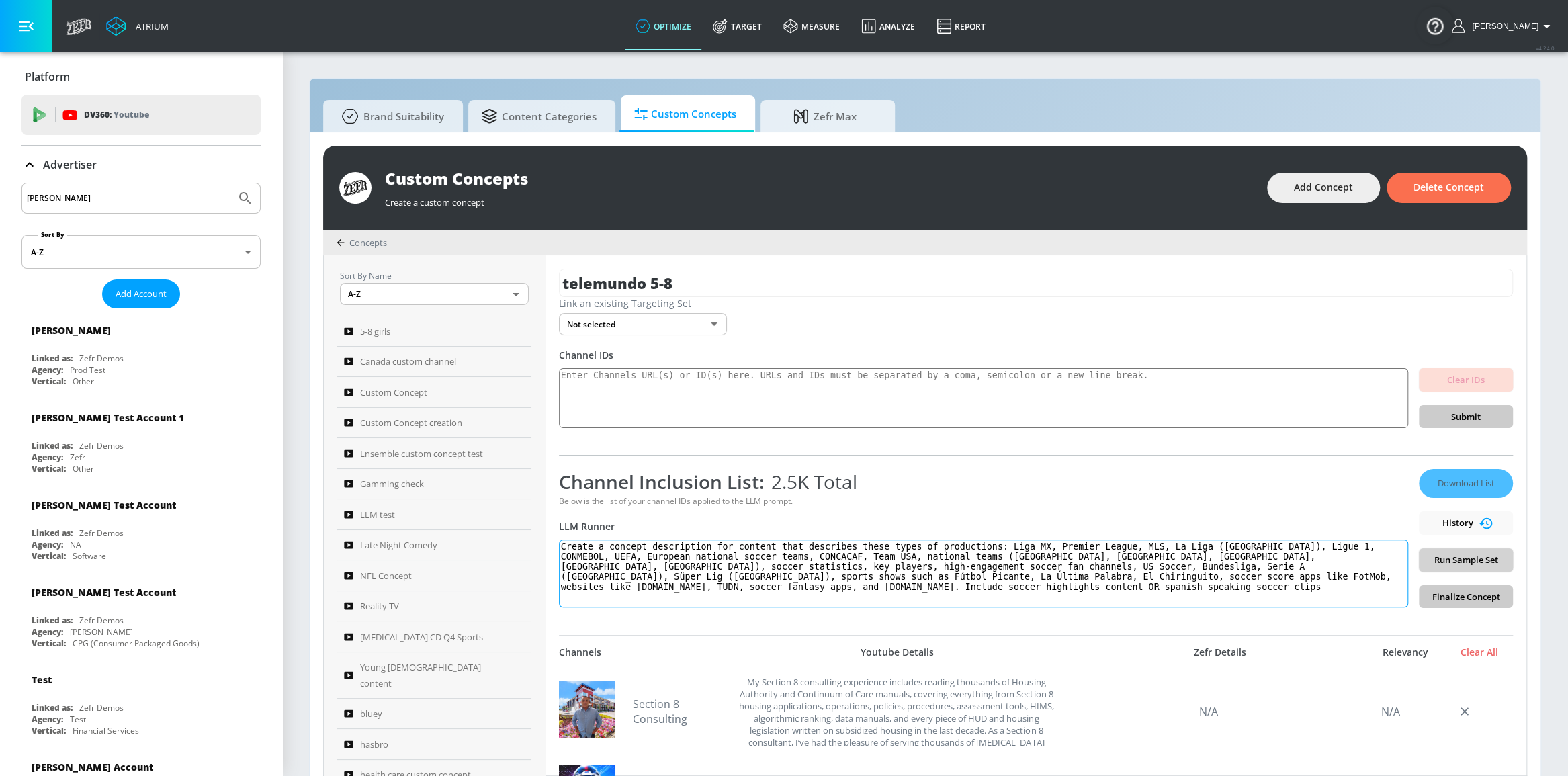
type textarea "Create a concept description for content that describes these types of producti…"
click at [1433, 558] on span "Run Sample Set" at bounding box center [1466, 559] width 73 height 15
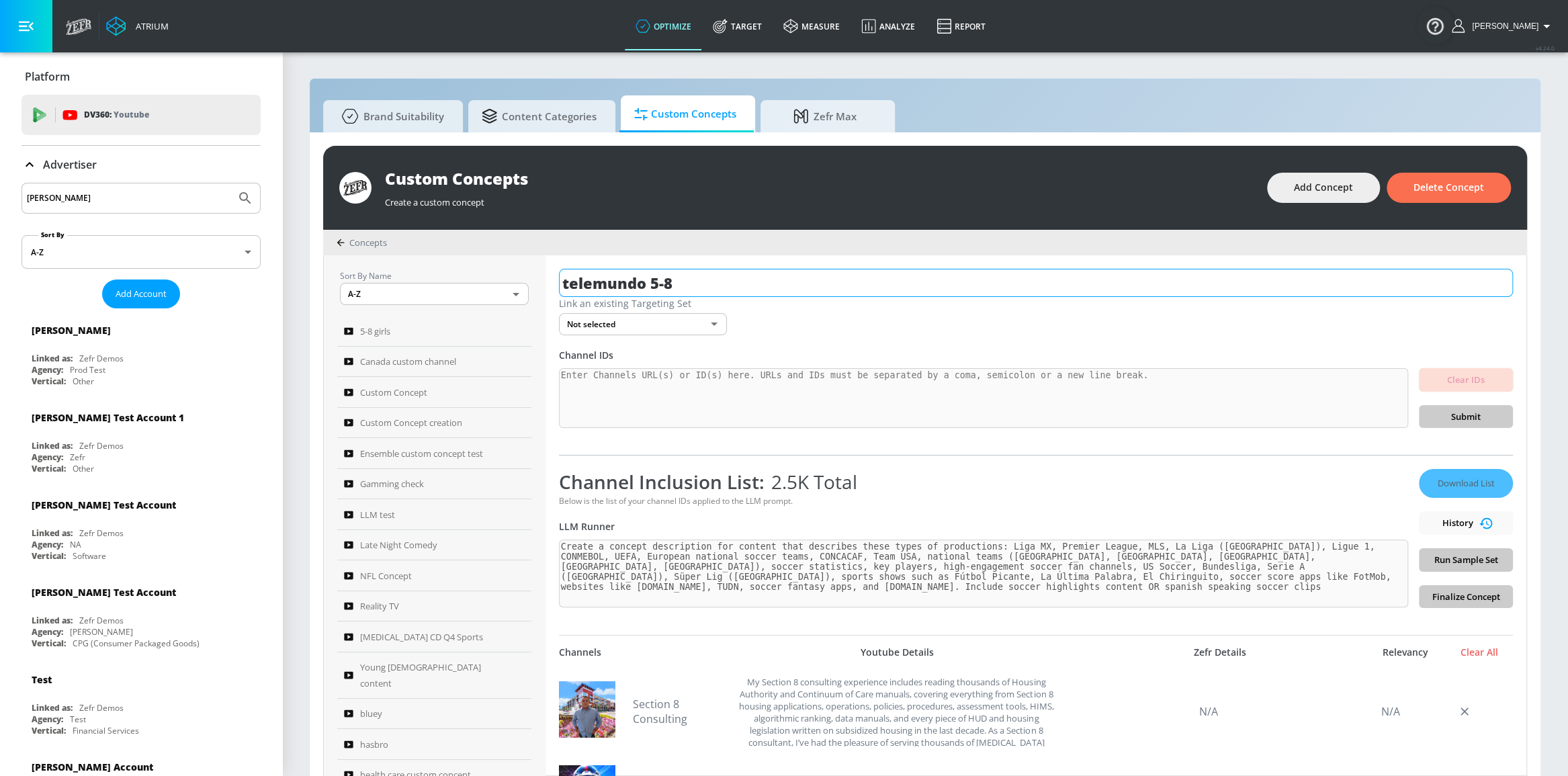
click at [698, 286] on input "telemundo 5-8" at bounding box center [1035, 282] width 954 height 28
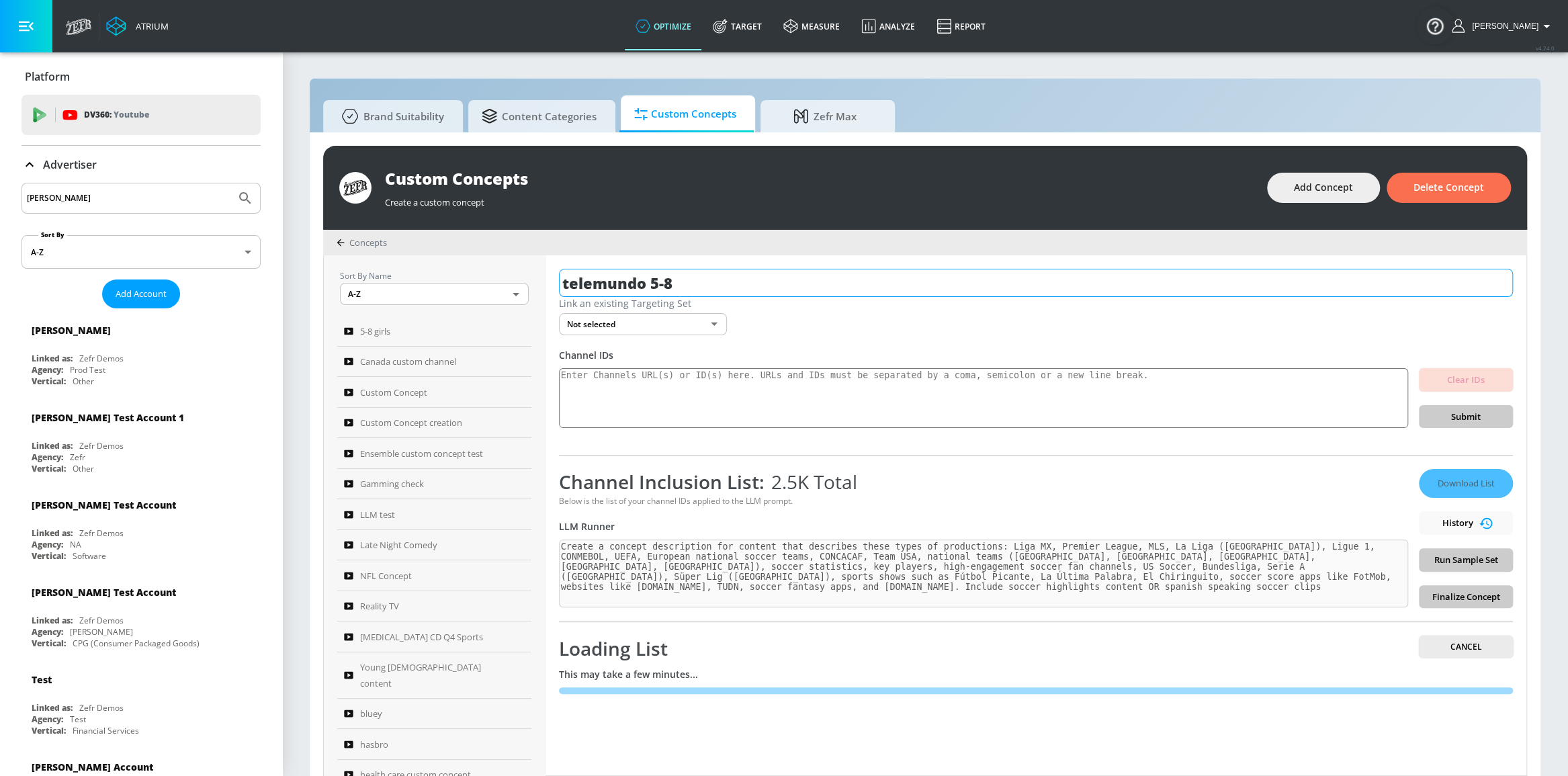
drag, startPoint x: 655, startPoint y: 282, endPoint x: 676, endPoint y: 284, distance: 21.1
click at [676, 284] on input "telemundo 5-8" at bounding box center [1035, 282] width 954 height 28
type input "telemundo 9.4"
click at [1505, 279] on icon "button" at bounding box center [1500, 282] width 12 height 12
click at [673, 474] on div "Channel Inclusion List: 2.5K Total" at bounding box center [983, 481] width 849 height 25
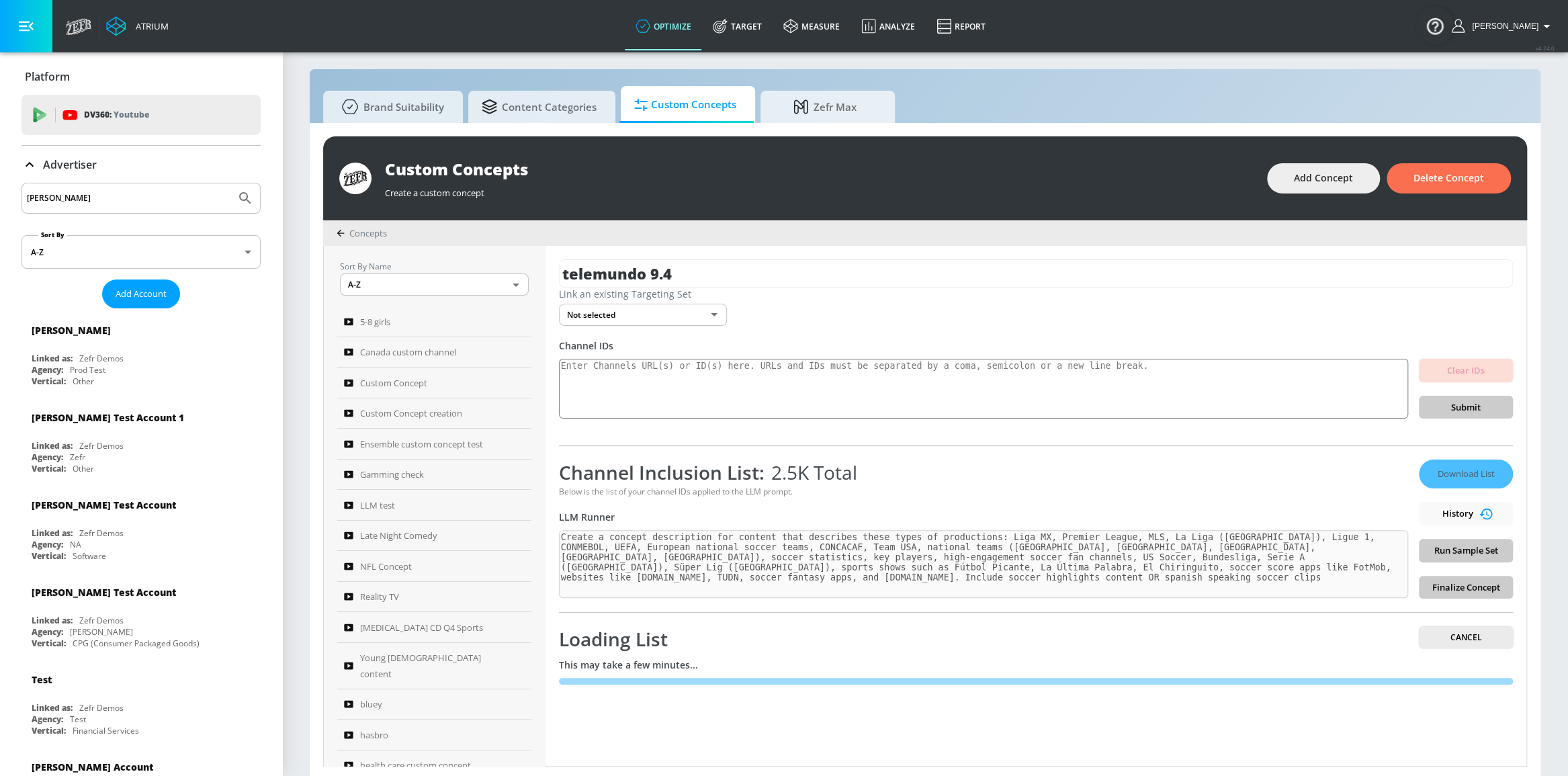
scroll to position [13, 0]
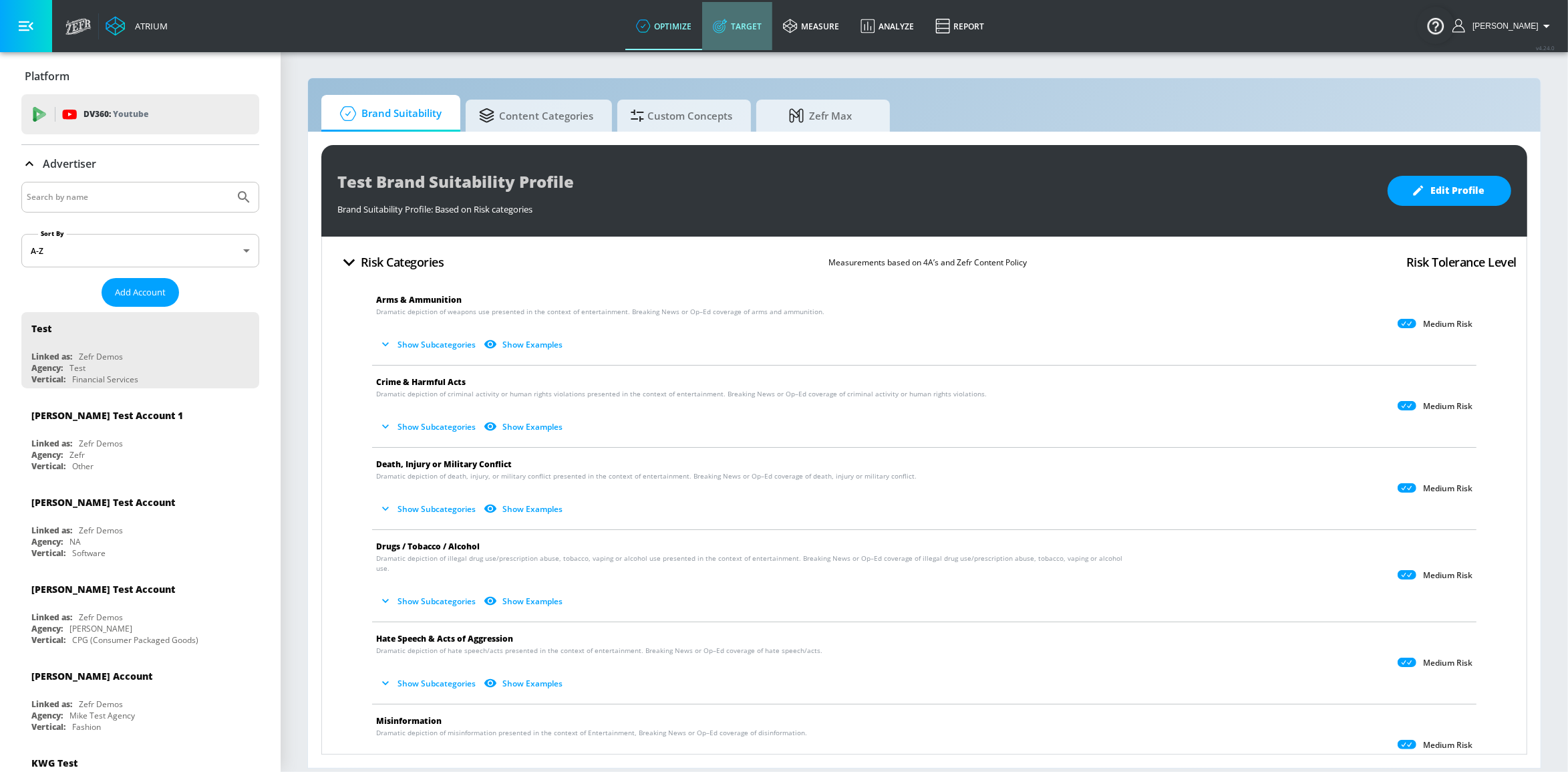
click at [755, 22] on link "Target" at bounding box center [737, 26] width 70 height 48
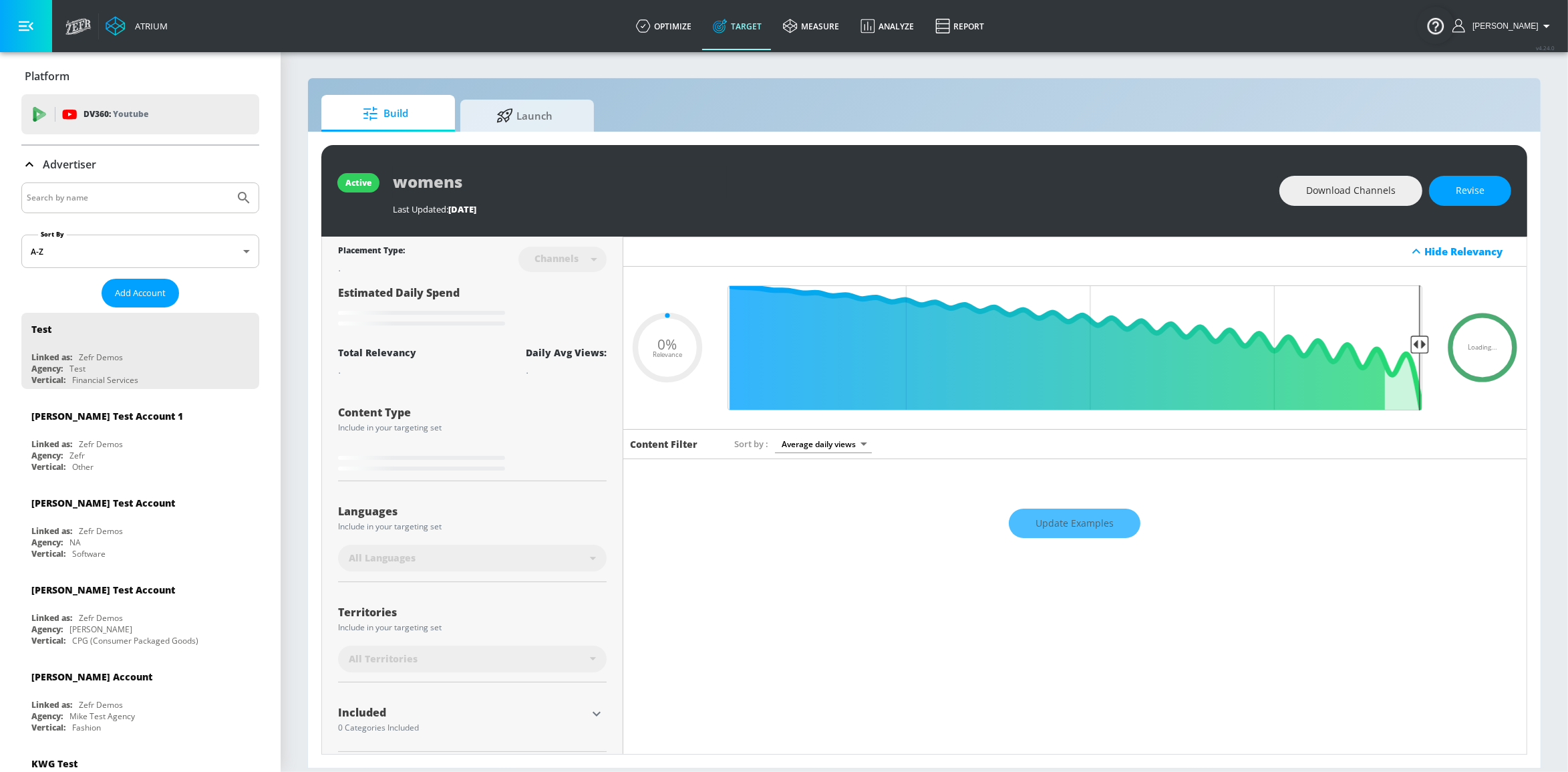
type input "0.05"
click at [557, 117] on span "Launch" at bounding box center [525, 113] width 102 height 32
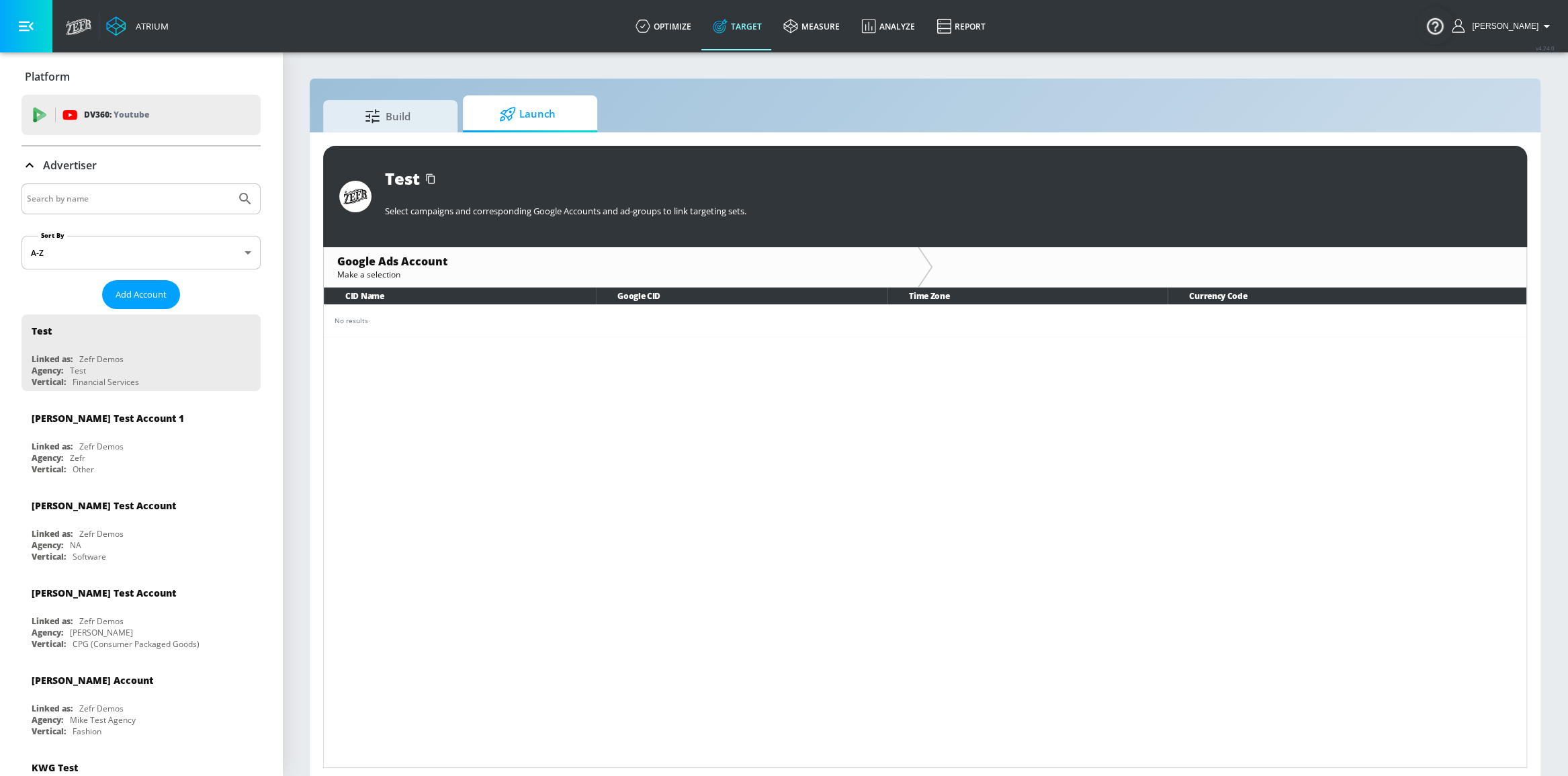
click at [196, 203] on input "Search by name" at bounding box center [128, 199] width 204 height 17
type input "hulu"
click at [230, 184] on button "Submit Search" at bounding box center [245, 199] width 30 height 30
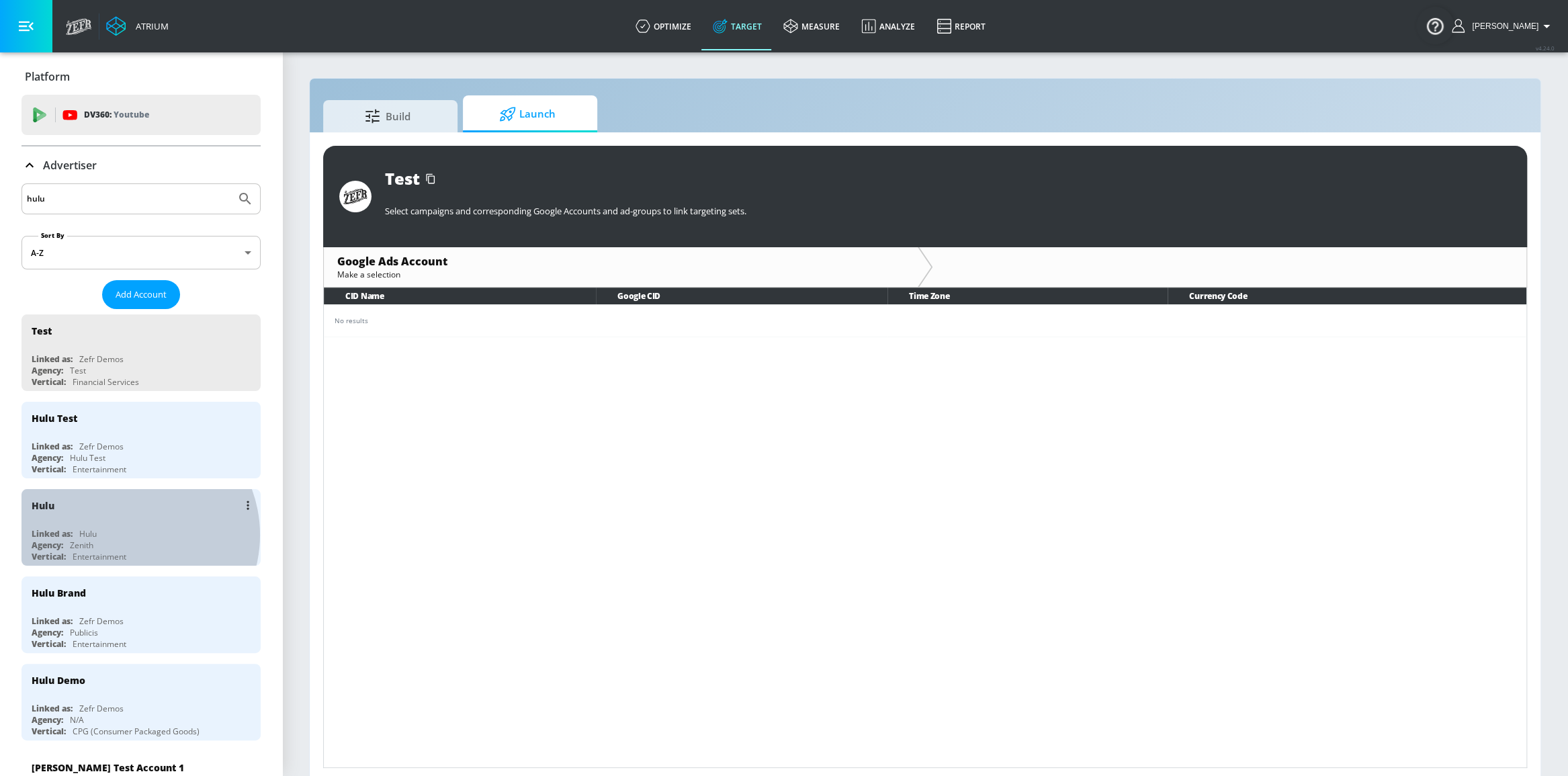
click at [127, 532] on div "Linked as: Hulu" at bounding box center [145, 533] width 226 height 12
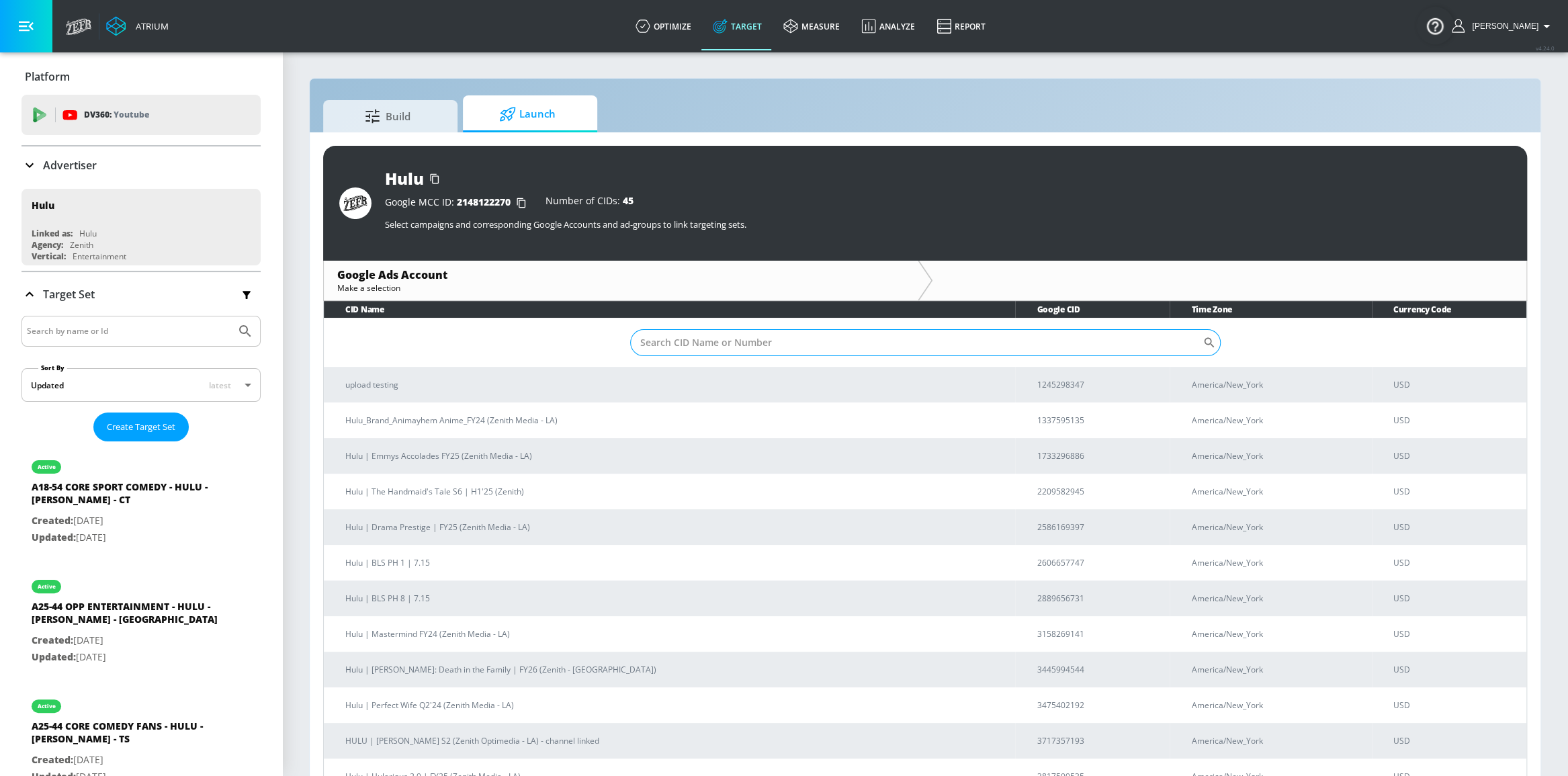
click at [779, 340] on input "Sort By" at bounding box center [916, 342] width 572 height 27
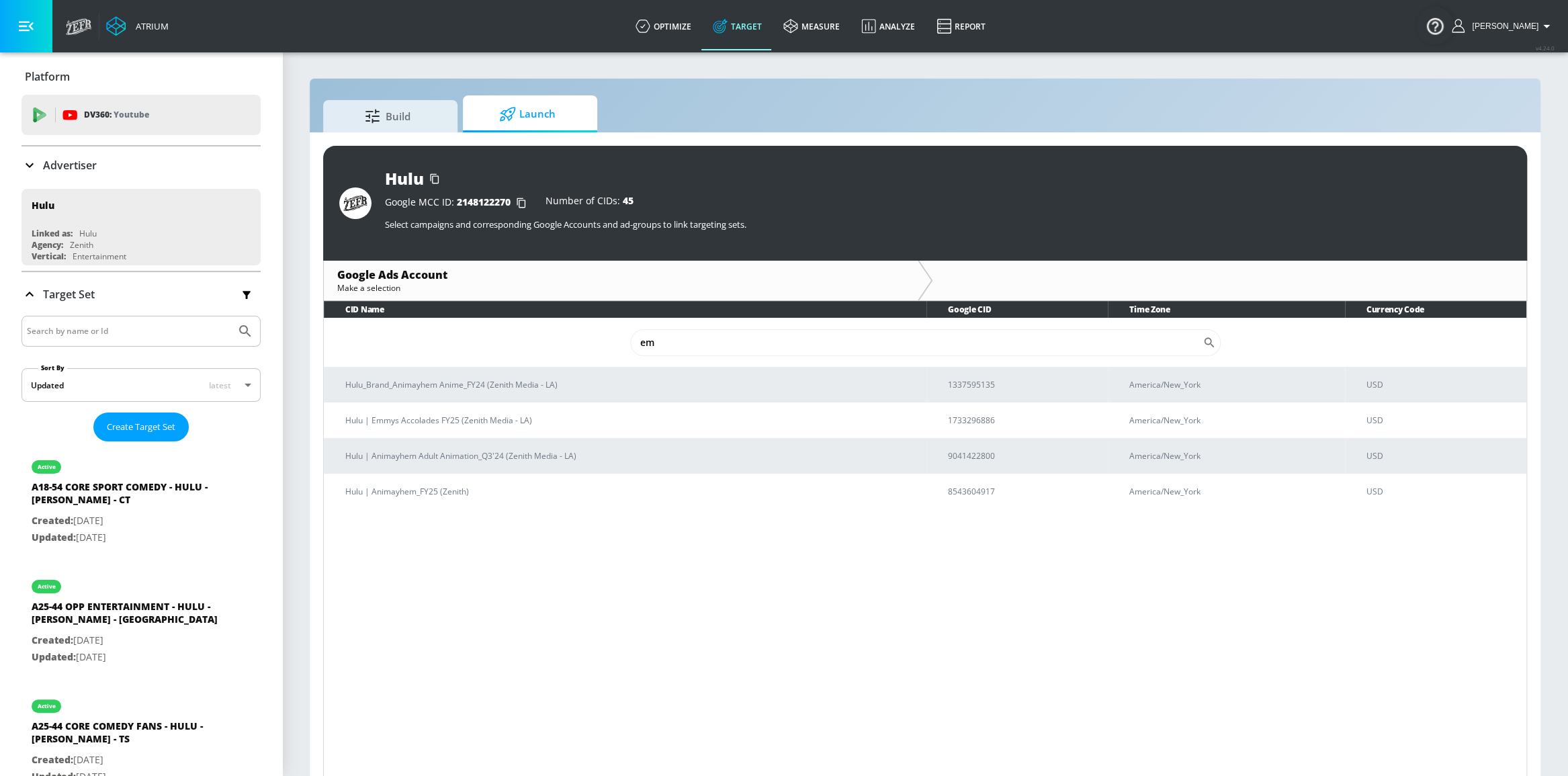
type input "em"
click at [664, 549] on div "CID Name Google CID Time Zone Currency Code em ​ Hulu_Brand_Animayhem Anime_FY2…" at bounding box center [925, 541] width 1204 height 480
click at [668, 342] on input "em" at bounding box center [916, 342] width 572 height 27
click at [477, 420] on p "Hulu | Emmys Accolades FY25 (Zenith Media - LA)" at bounding box center [631, 421] width 569 height 14
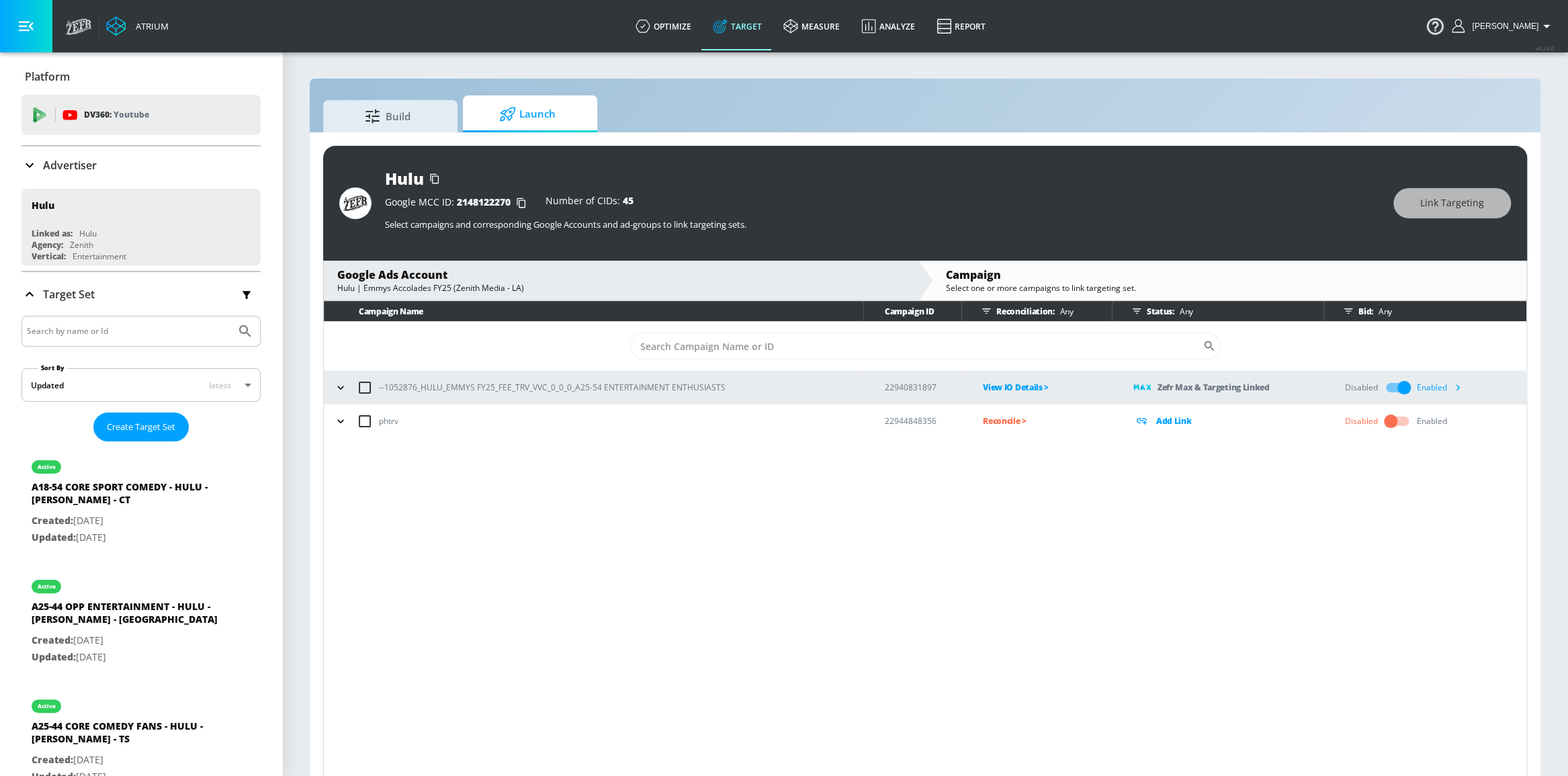
click at [1451, 384] on icon "button" at bounding box center [1458, 387] width 14 height 14
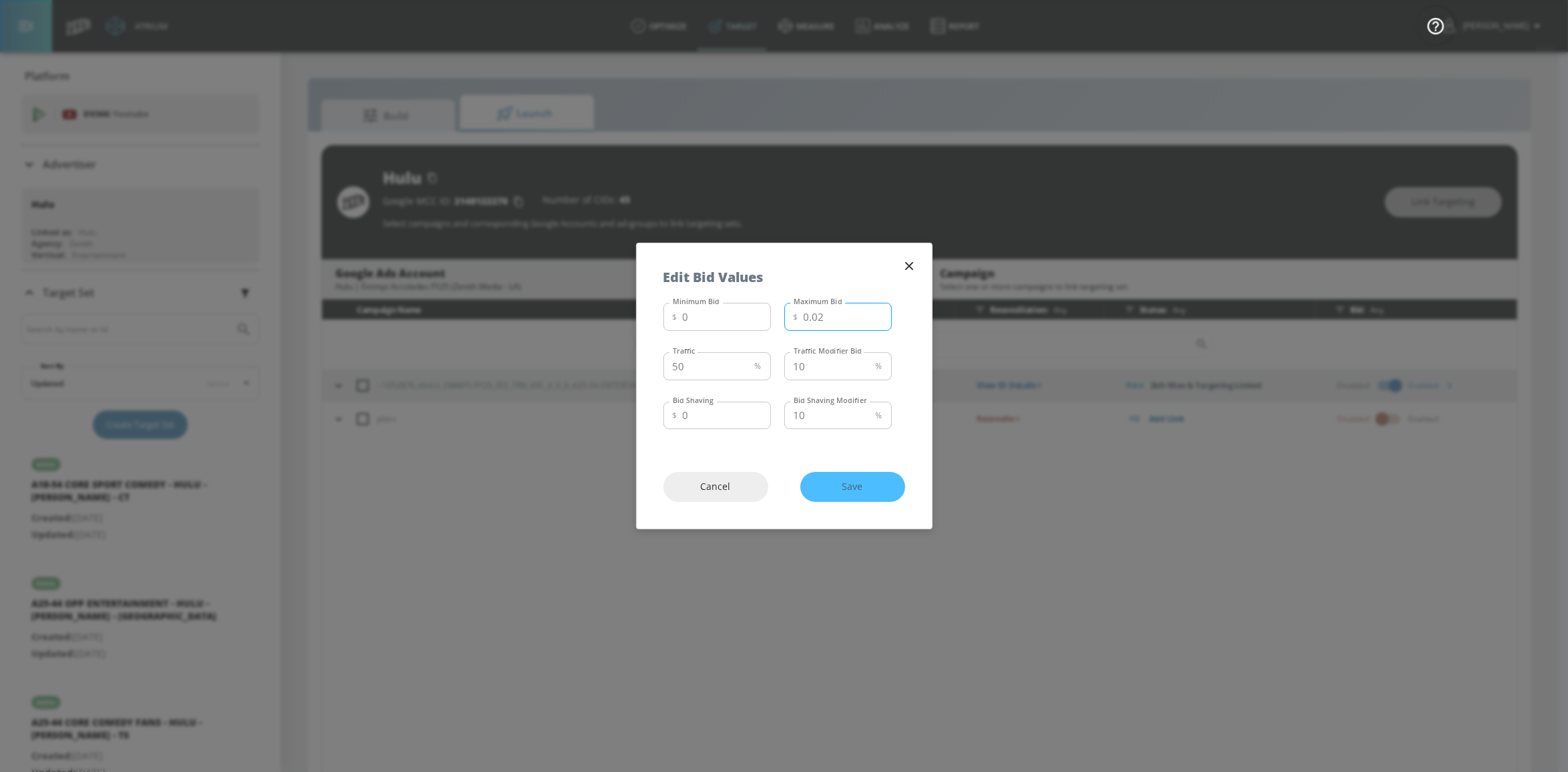
click at [835, 322] on input "0.02" at bounding box center [848, 317] width 88 height 28
click at [910, 266] on icon "button" at bounding box center [908, 266] width 8 height 8
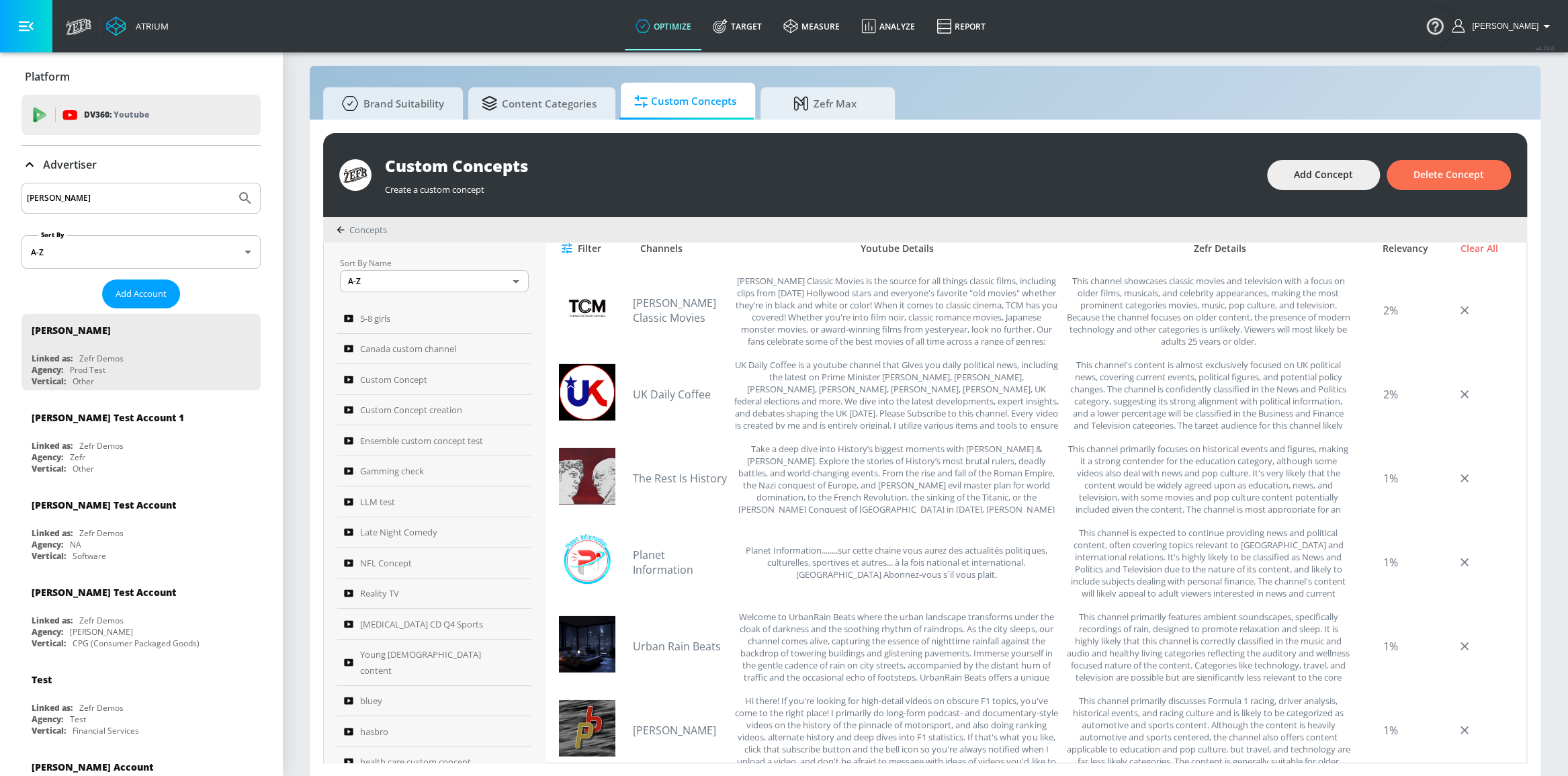
scroll to position [437, 0]
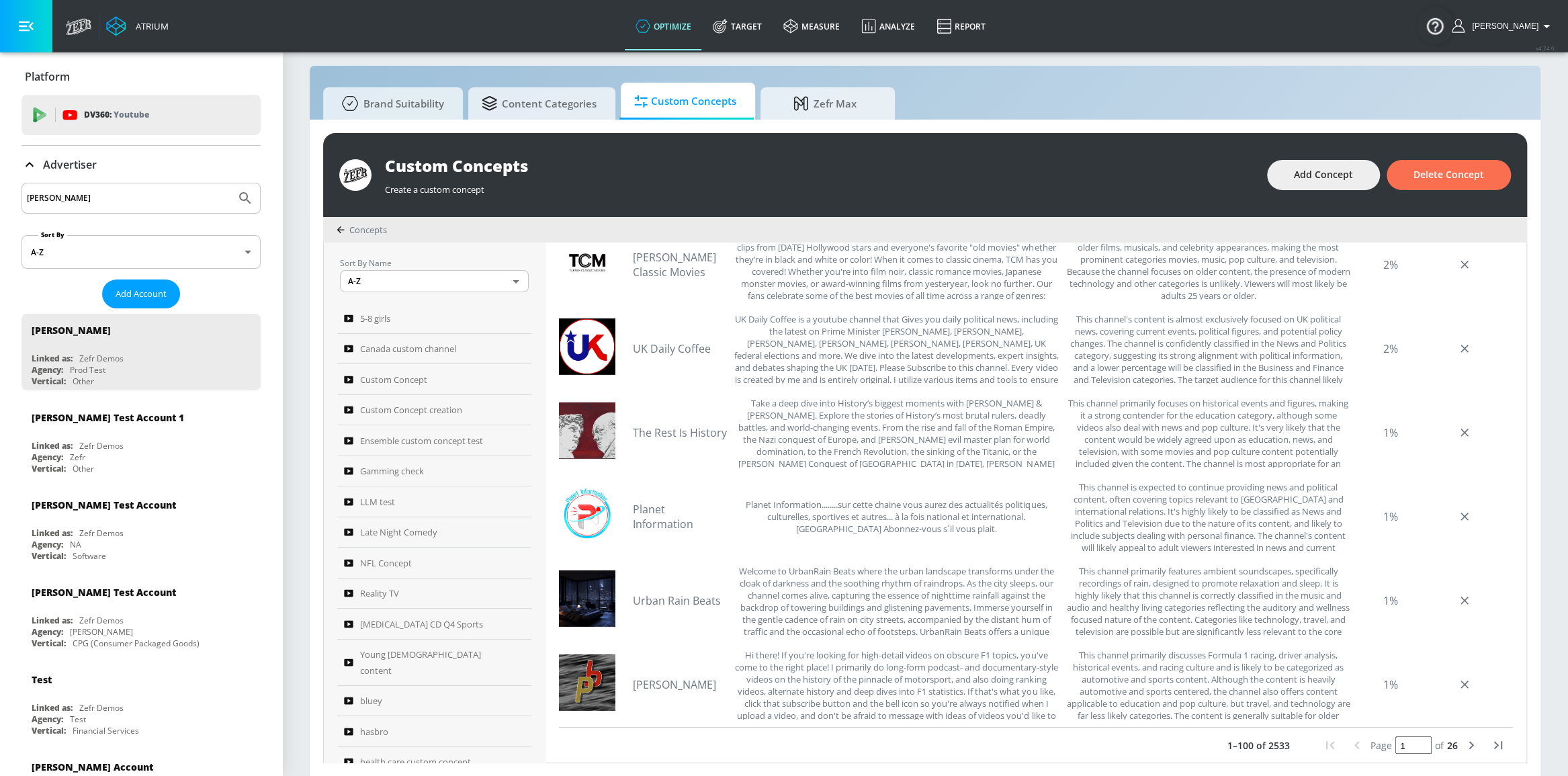
click at [1463, 749] on icon "next page" at bounding box center [1471, 745] width 16 height 16
type input "2"
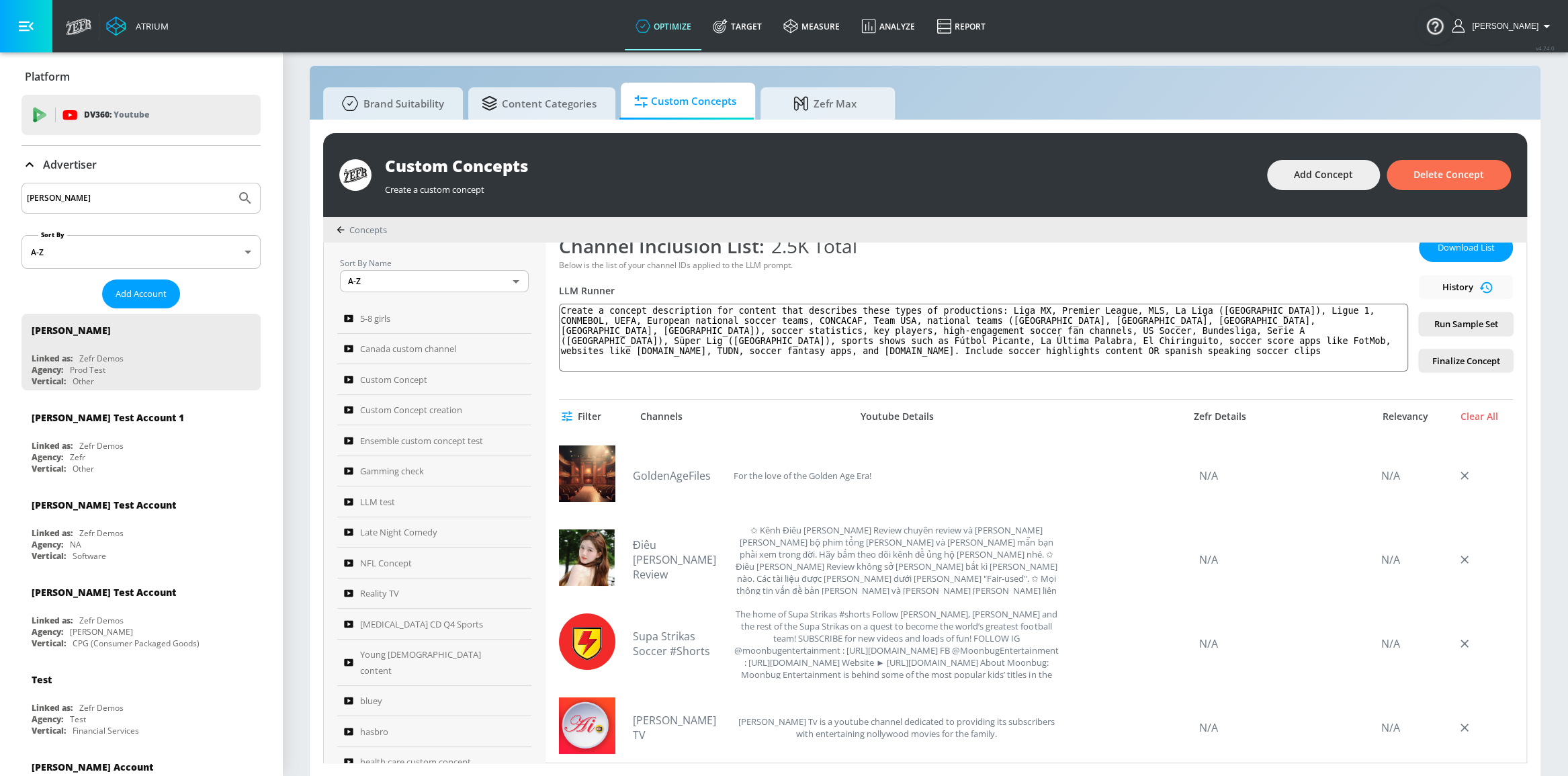
scroll to position [131, 0]
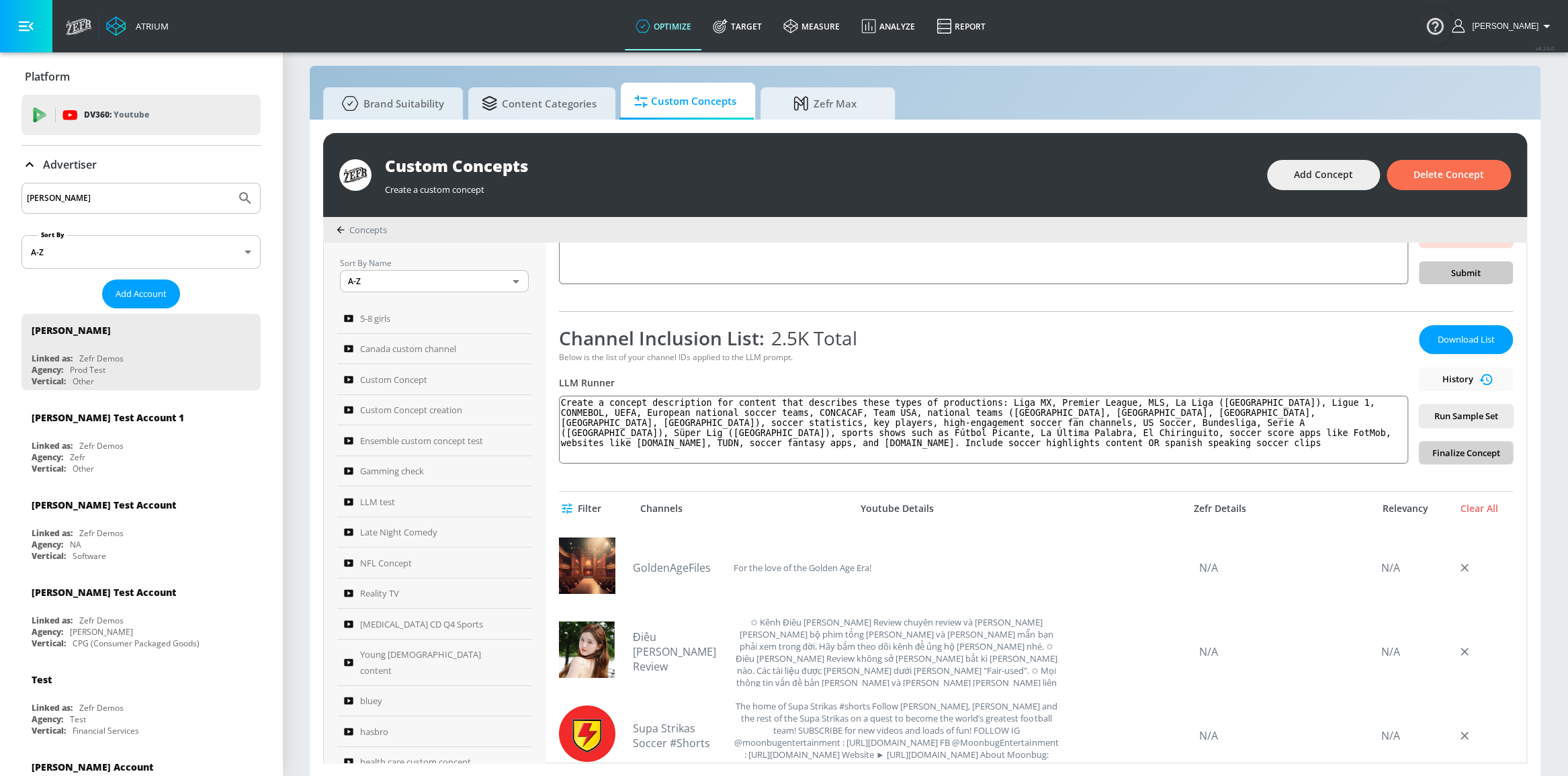
click at [1451, 447] on span "Finalize Concept" at bounding box center [1466, 453] width 73 height 15
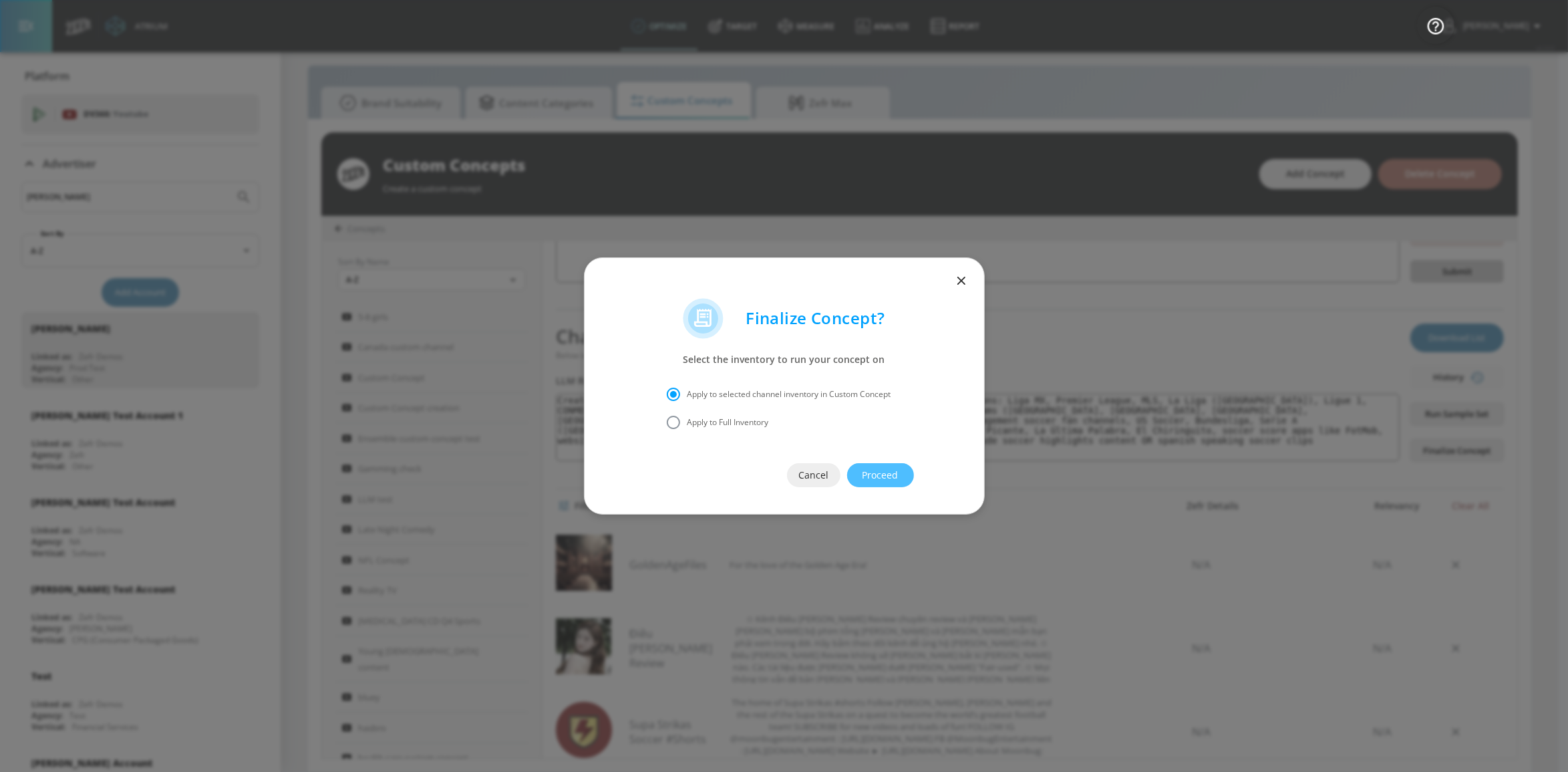
click at [887, 474] on span "Proceed" at bounding box center [881, 475] width 14 height 16
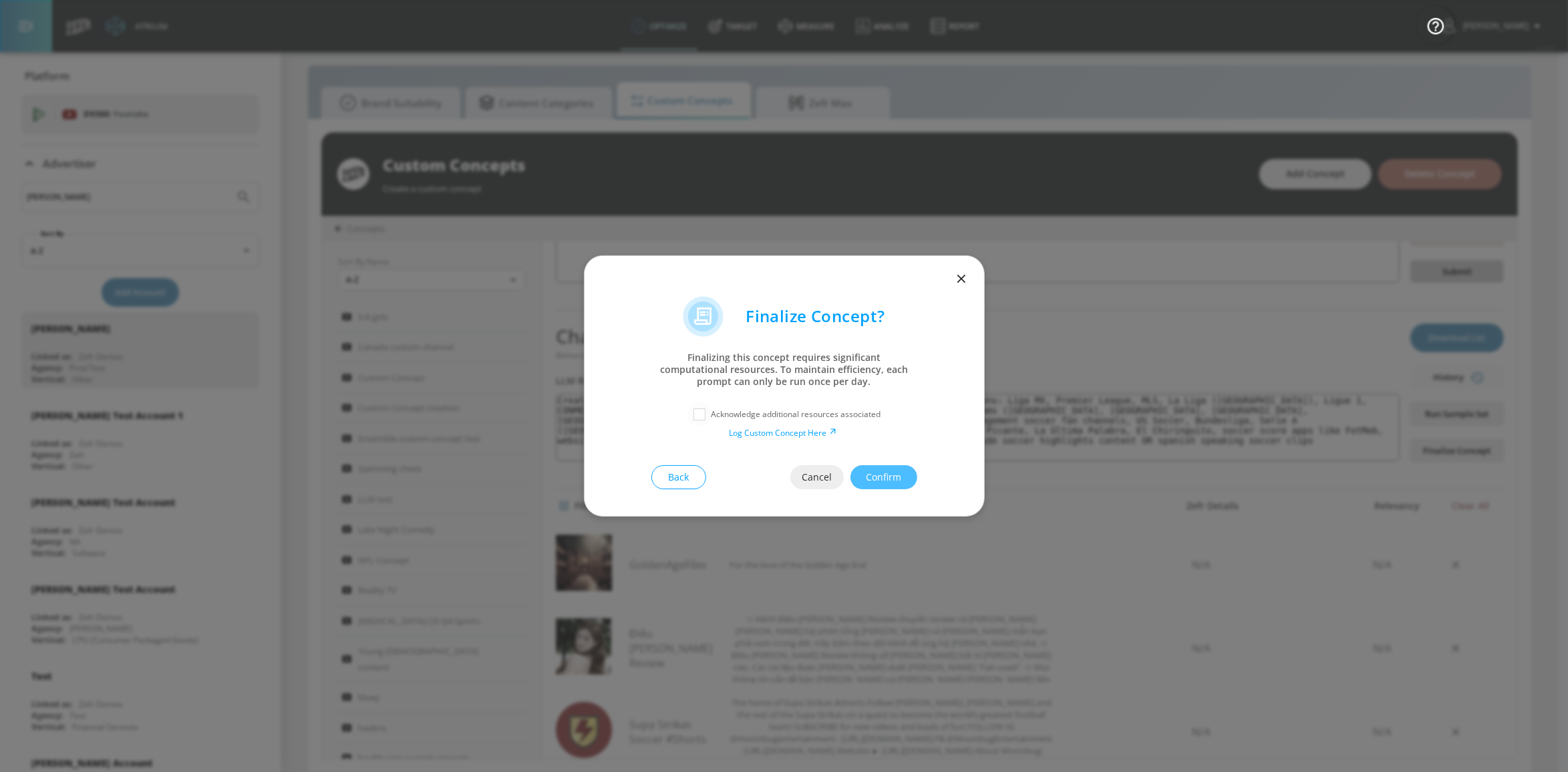
click at [694, 415] on input "checkbox" at bounding box center [700, 415] width 24 height 24
checkbox input "true"
click at [882, 476] on span "Confirm" at bounding box center [884, 477] width 14 height 16
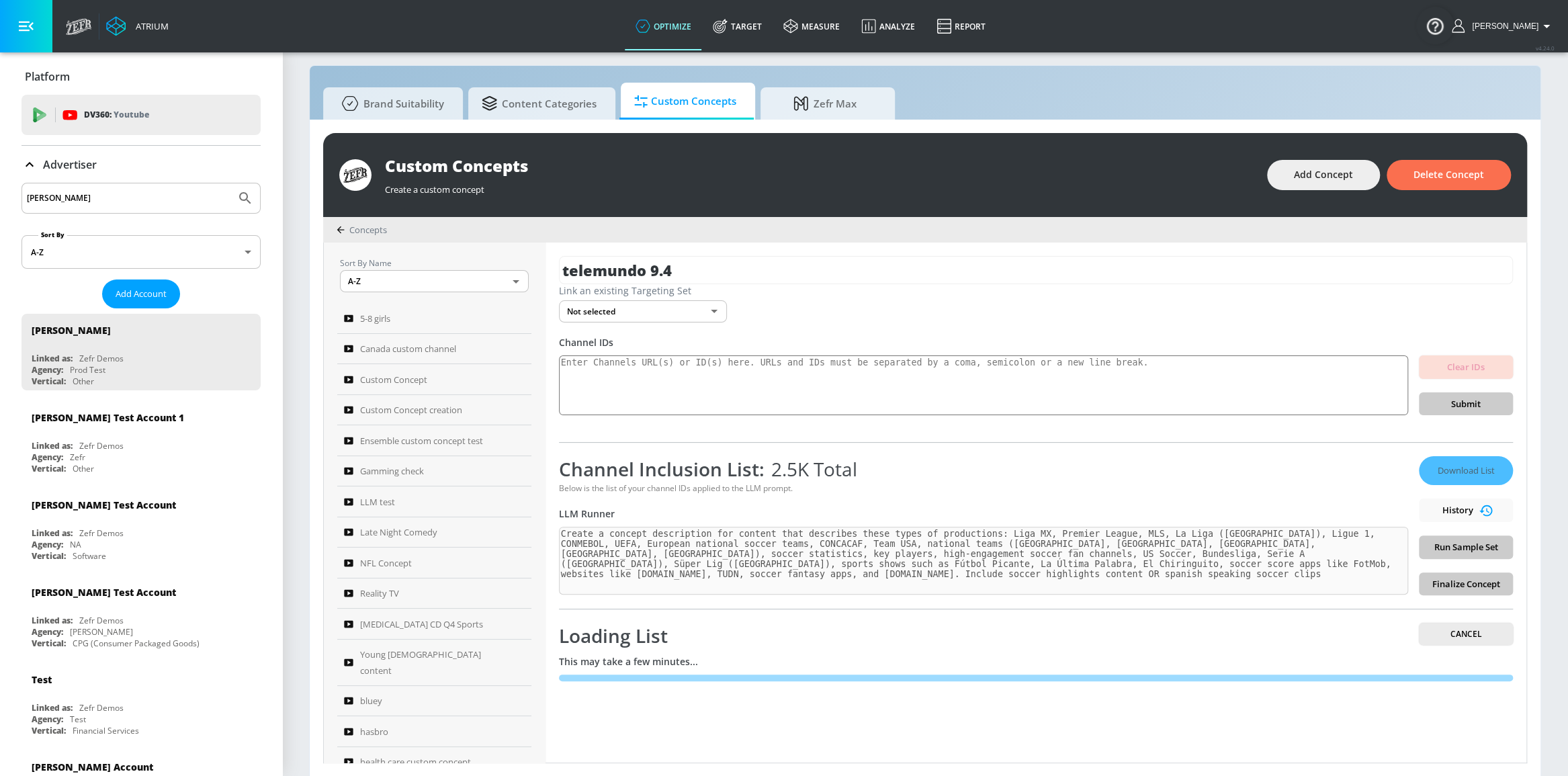
scroll to position [0, 0]
click at [849, 464] on span "2.5K Total" at bounding box center [811, 469] width 93 height 25
click at [850, 464] on span "2.5K Total" at bounding box center [811, 469] width 93 height 25
click at [853, 464] on span "2.5K Total" at bounding box center [811, 469] width 93 height 25
drag, startPoint x: 788, startPoint y: 466, endPoint x: 873, endPoint y: 467, distance: 85.0
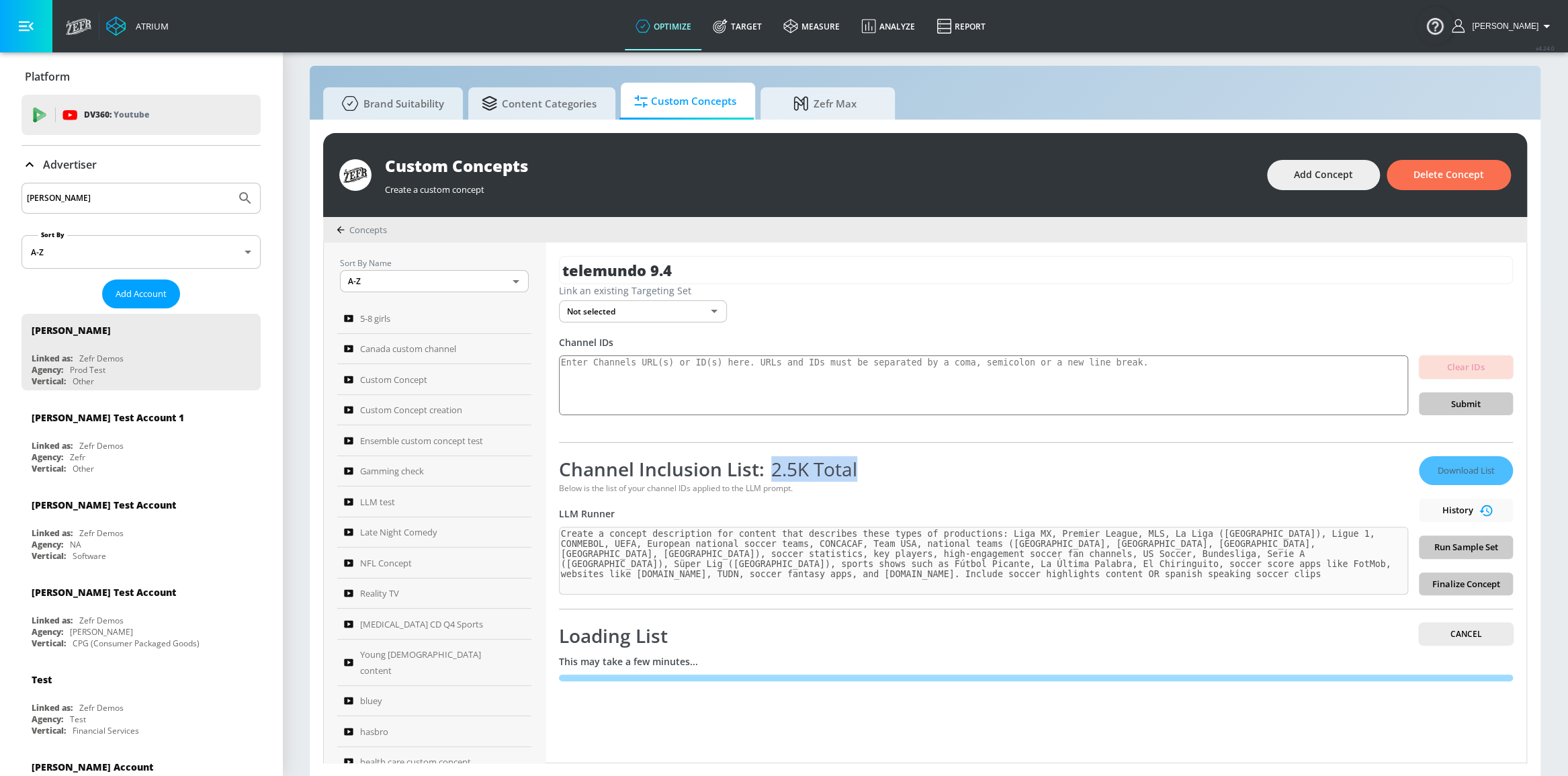
click at [873, 467] on div "Channel Inclusion List: 2.5K Total" at bounding box center [983, 469] width 849 height 25
click at [878, 464] on div "Channel Inclusion List: 2.5K Total" at bounding box center [983, 469] width 849 height 25
click at [1169, 631] on div "Loading List Cancel" at bounding box center [1035, 635] width 954 height 25
